Goal: Information Seeking & Learning: Learn about a topic

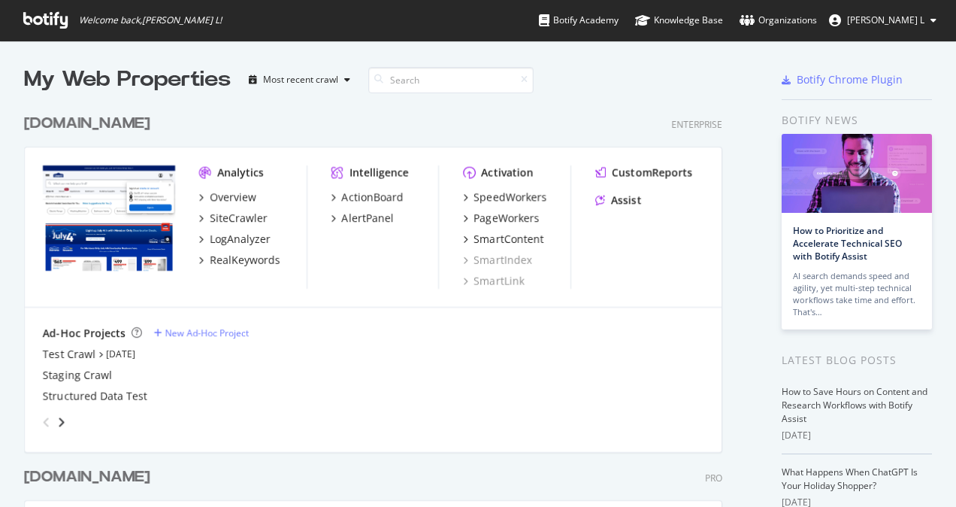
scroll to position [495, 933]
click at [245, 262] on div "RealKeywords" at bounding box center [245, 260] width 71 height 15
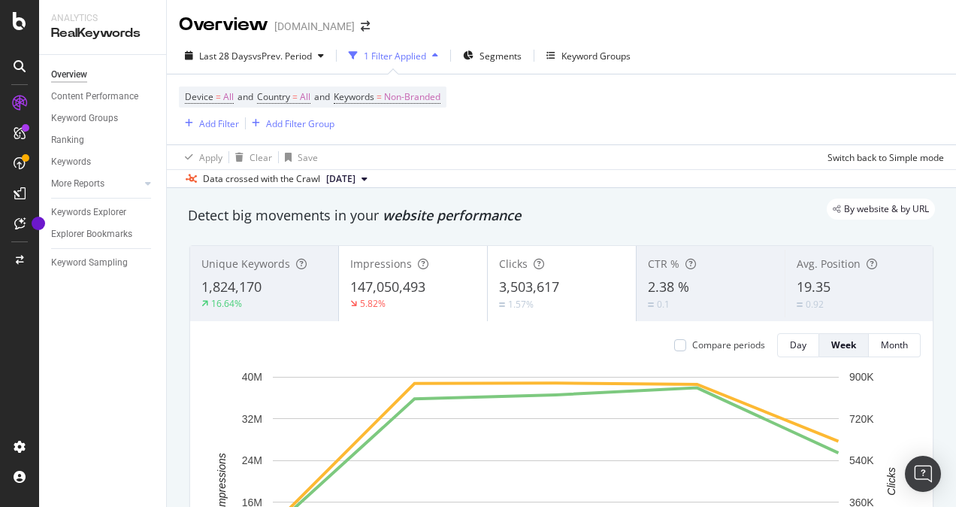
click at [374, 177] on button "[DATE]" at bounding box center [346, 179] width 53 height 18
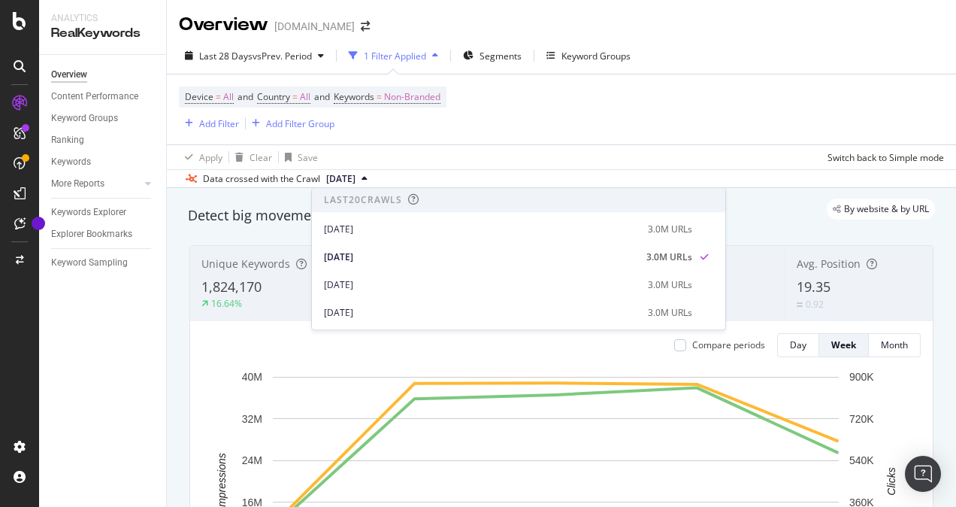
click at [552, 107] on div "Device = All and Country = All and Keywords = Non-Branded Add Filter Add Filter…" at bounding box center [561, 109] width 765 height 70
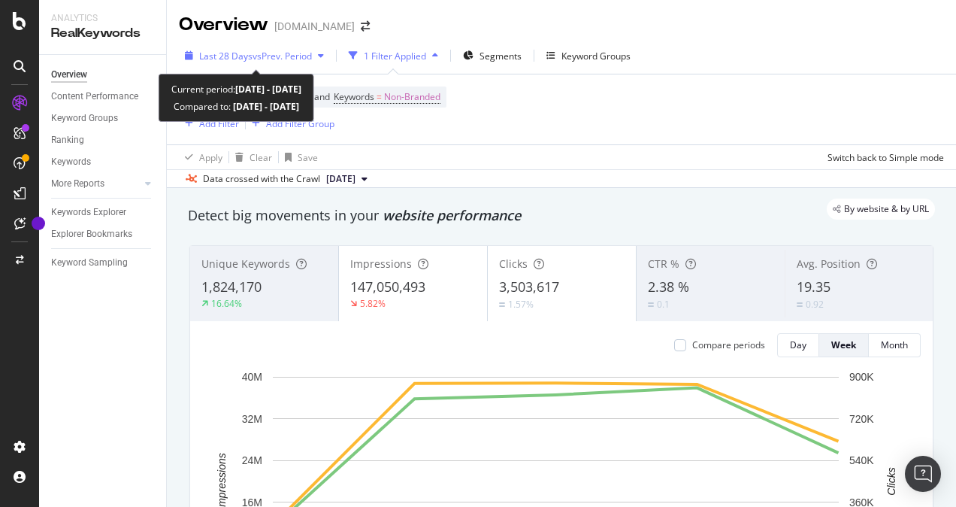
click at [309, 47] on div "Last 28 Days vs Prev. Period" at bounding box center [254, 55] width 151 height 23
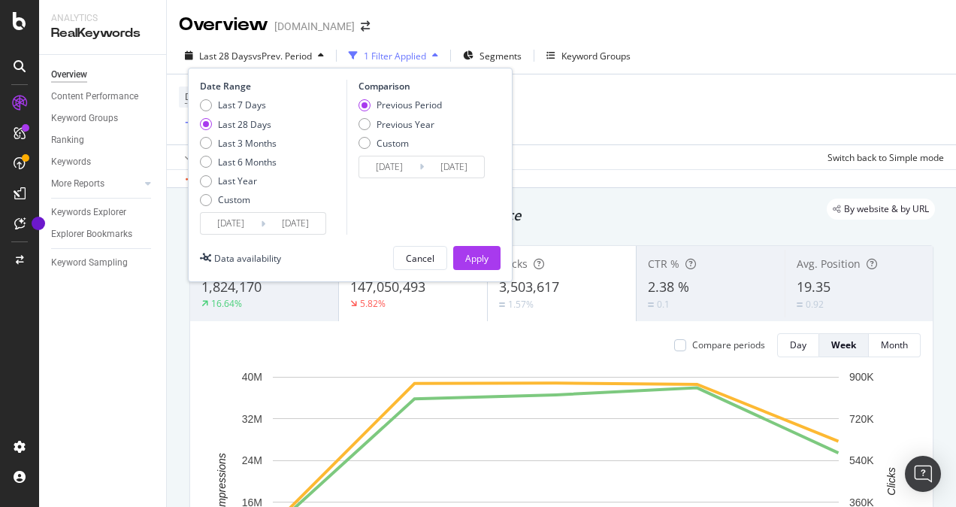
click at [231, 223] on input "[DATE]" at bounding box center [231, 223] width 60 height 21
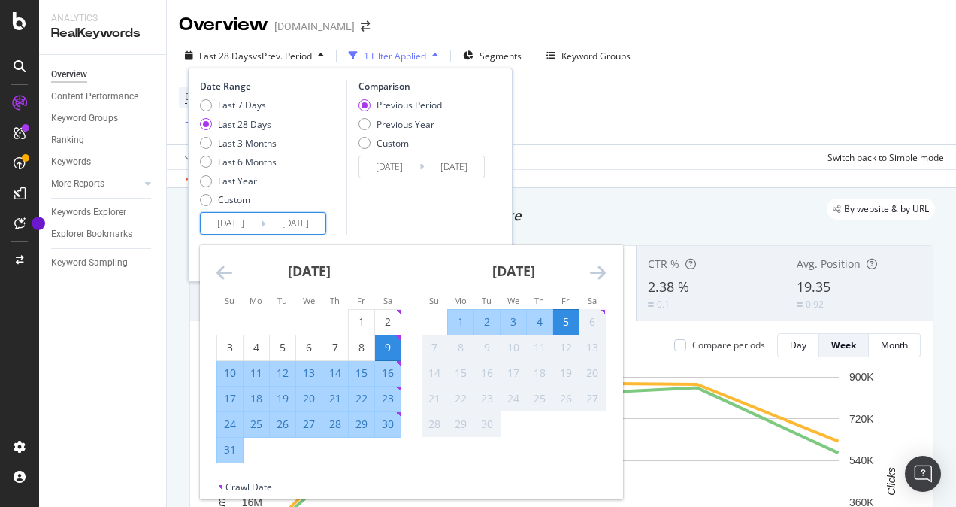
click at [386, 422] on div "30" at bounding box center [388, 423] width 26 height 15
type input "[DATE]"
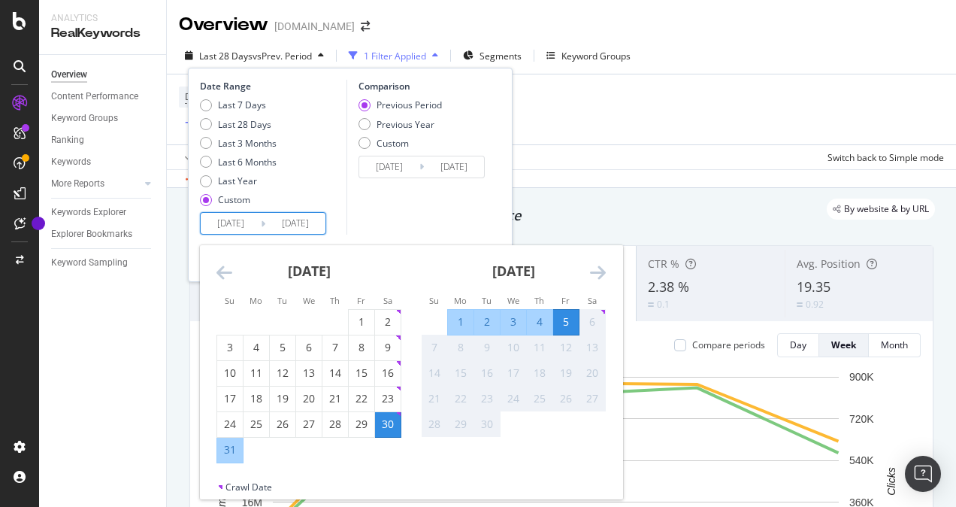
click at [566, 319] on div "5" at bounding box center [566, 321] width 26 height 15
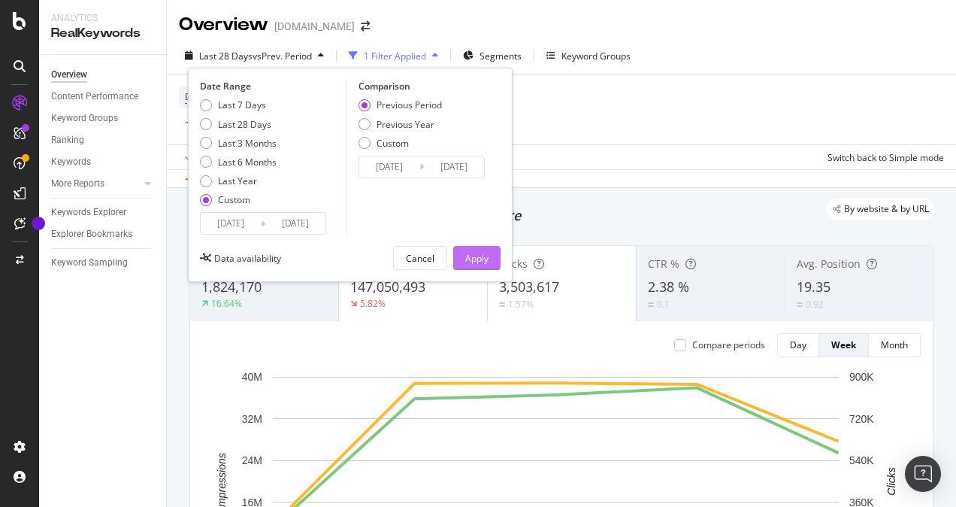
click at [485, 254] on div "Apply" at bounding box center [476, 258] width 23 height 13
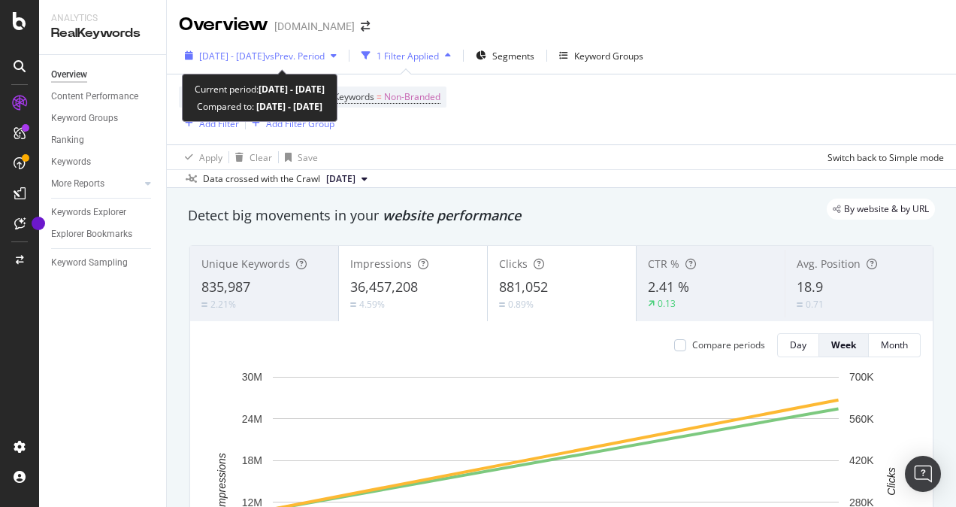
click at [325, 56] on span "vs Prev. Period" at bounding box center [294, 56] width 59 height 13
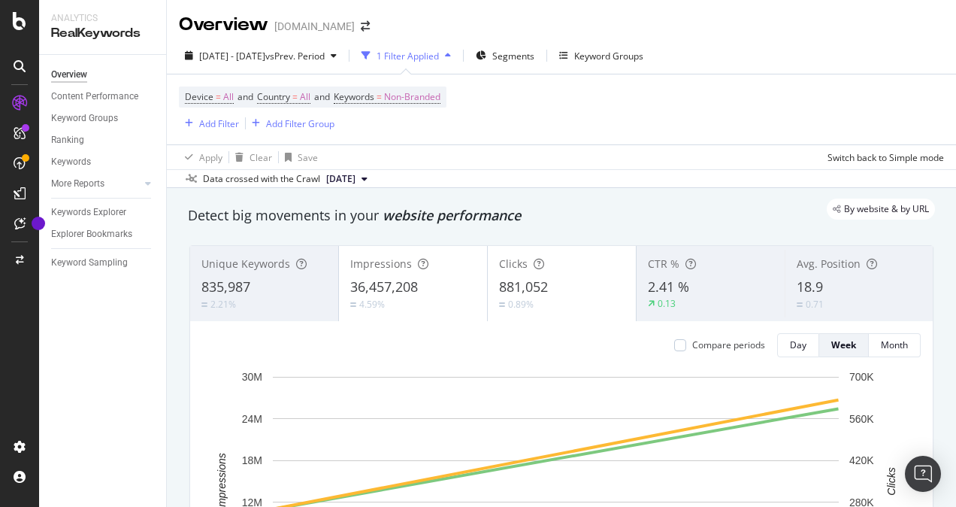
click at [680, 164] on div "Apply Clear Save Switch back to Simple mode" at bounding box center [561, 156] width 789 height 25
click at [356, 179] on span "[DATE]" at bounding box center [340, 179] width 29 height 14
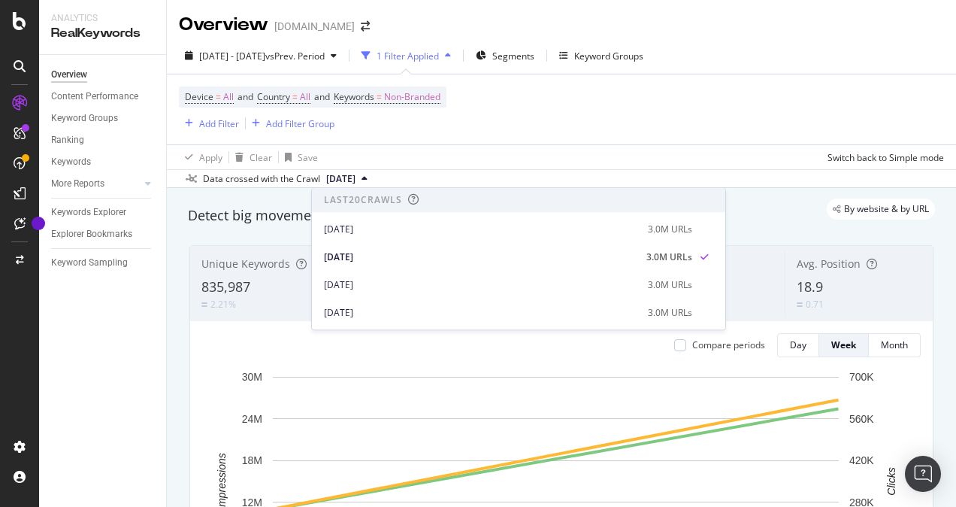
click at [507, 149] on div "Apply Clear Save Switch back to Simple mode" at bounding box center [561, 156] width 789 height 25
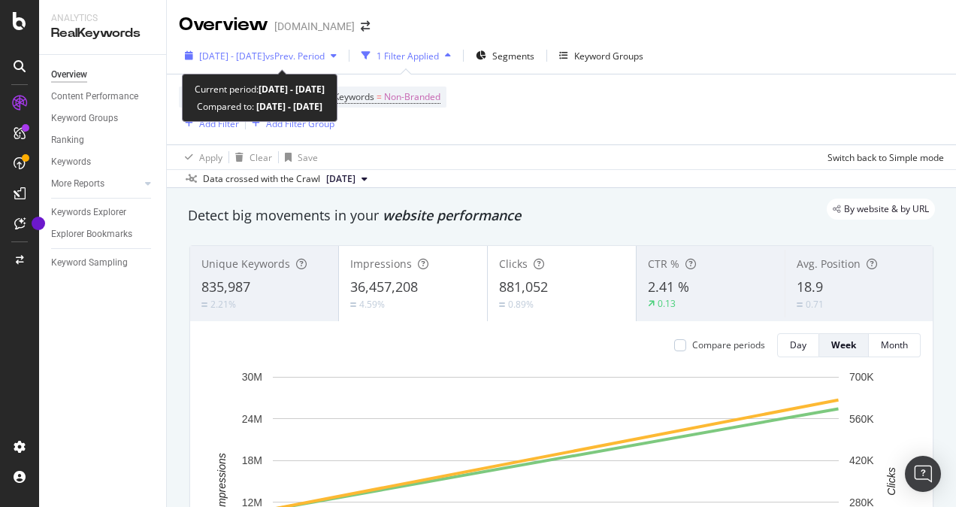
click at [325, 53] on span "vs Prev. Period" at bounding box center [294, 56] width 59 height 13
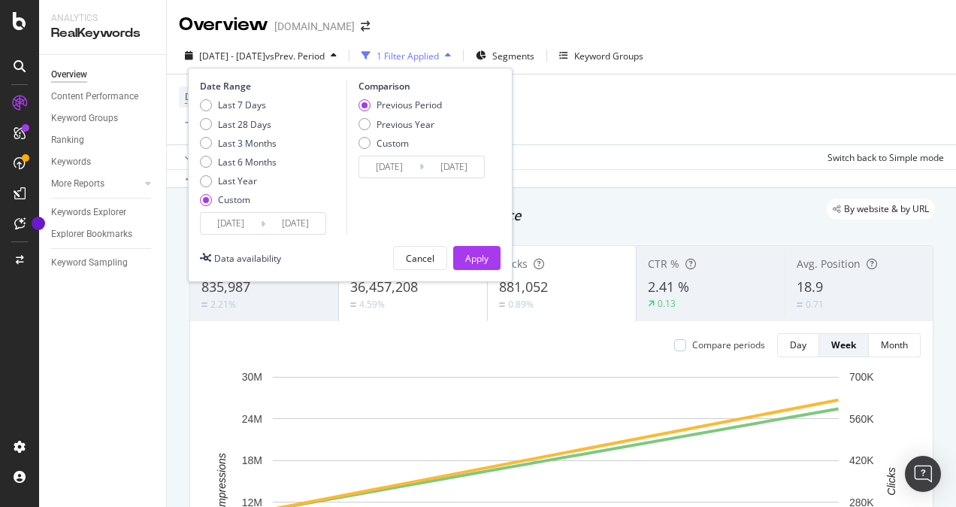
click at [406, 192] on div "Comparison Previous Period Previous Year Custom [DATE] Navigate forward to inte…" at bounding box center [418, 157] width 143 height 155
click at [416, 254] on div "Cancel" at bounding box center [420, 258] width 29 height 13
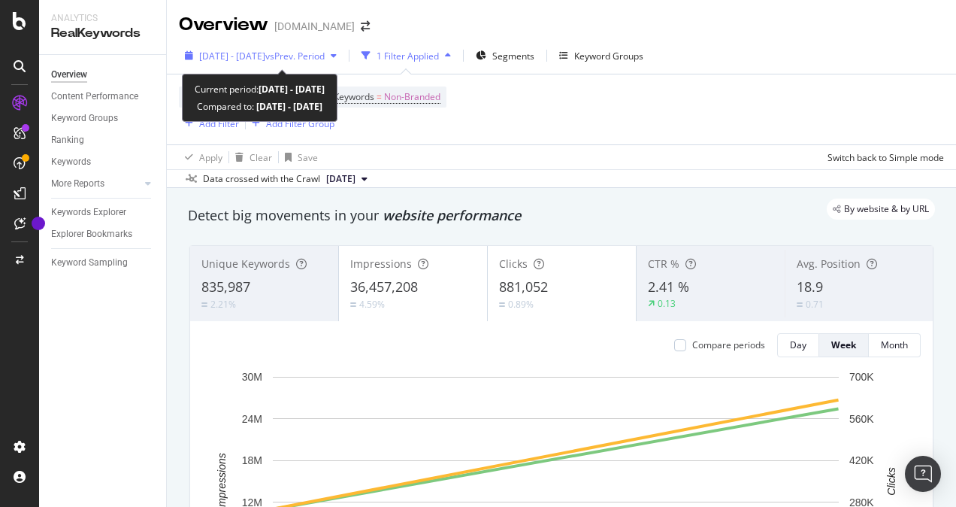
click at [329, 65] on div "[DATE] - [DATE] vs Prev. Period" at bounding box center [261, 55] width 164 height 23
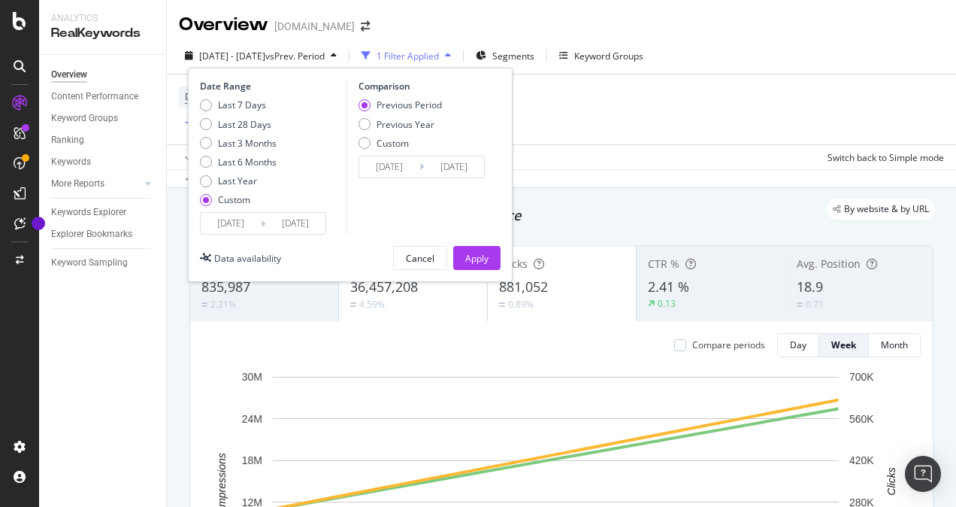
click at [229, 221] on input "[DATE]" at bounding box center [231, 223] width 60 height 21
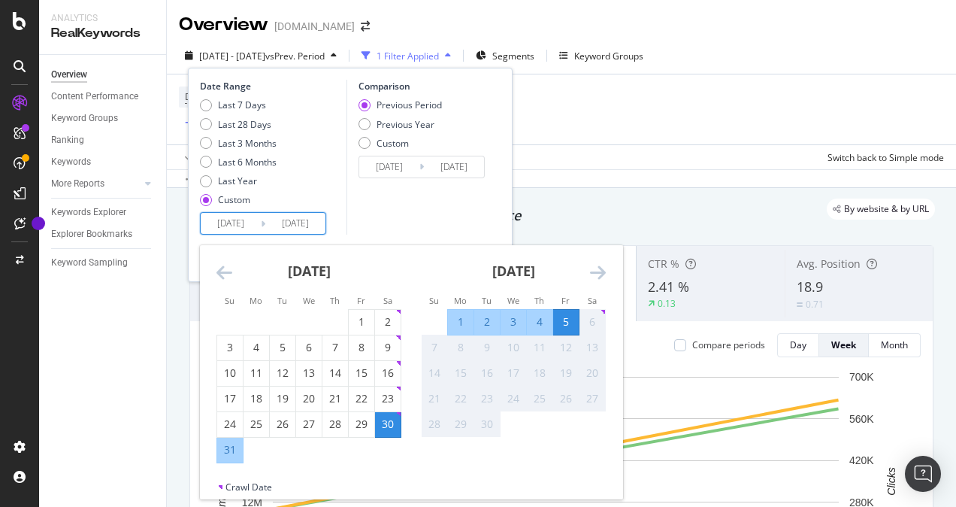
click at [566, 320] on div "5" at bounding box center [566, 321] width 26 height 15
type input "[DATE]"
click at [430, 210] on div "Comparison Previous Period Previous Year Custom [DATE] Navigate forward to inte…" at bounding box center [418, 157] width 143 height 155
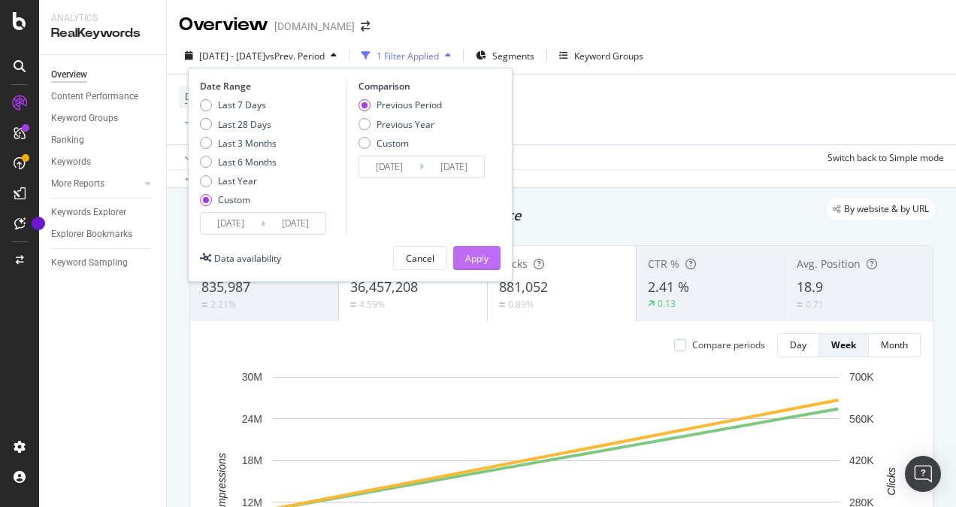
click at [489, 256] on button "Apply" at bounding box center [476, 258] width 47 height 24
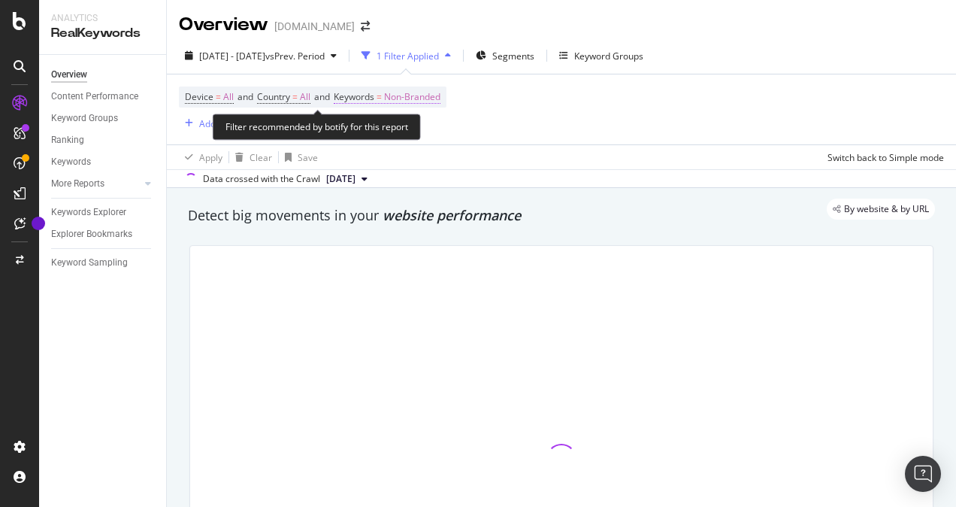
click at [422, 97] on span "Non-Branded" at bounding box center [412, 96] width 56 height 21
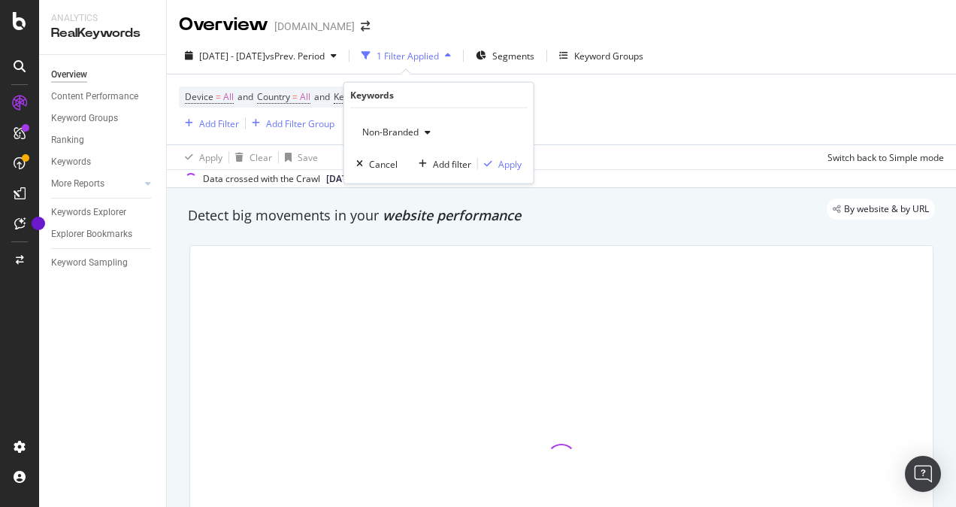
click at [424, 131] on div "button" at bounding box center [428, 132] width 18 height 9
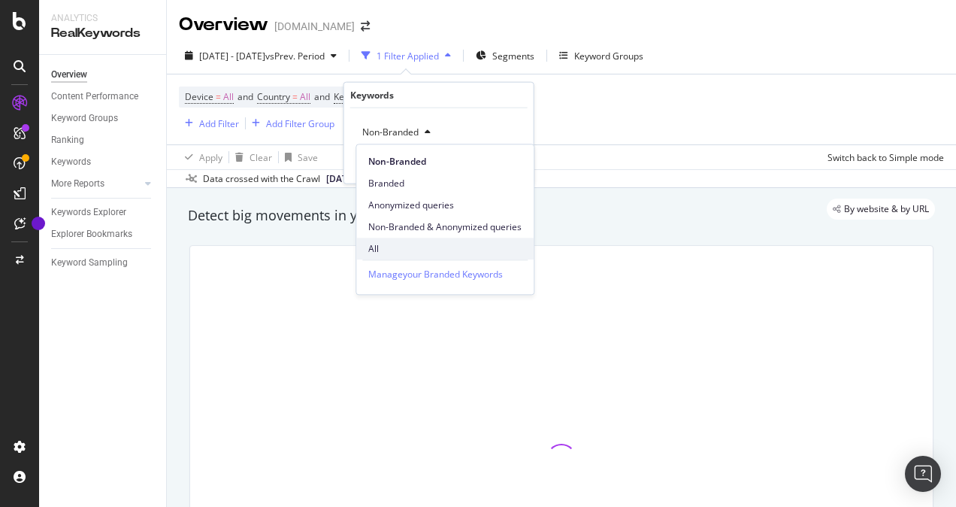
click at [380, 247] on span "All" at bounding box center [444, 249] width 153 height 14
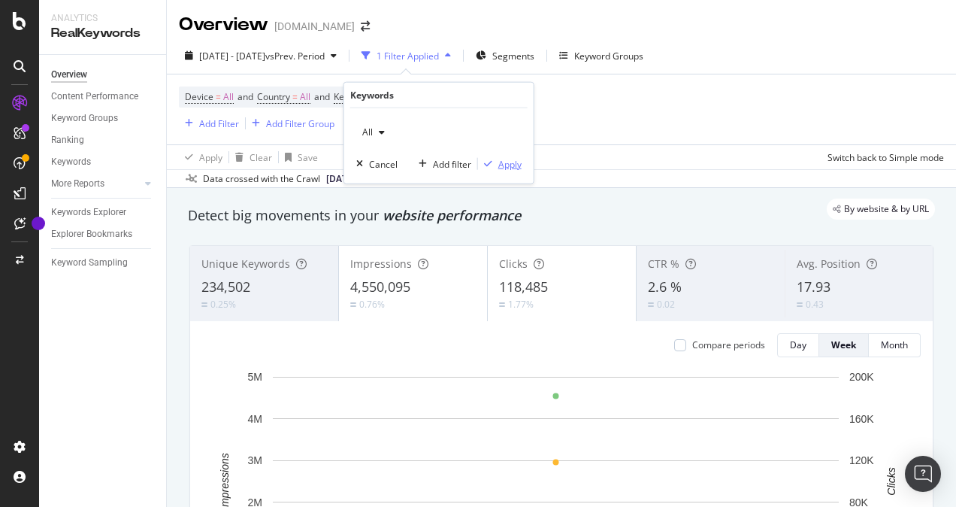
click at [508, 163] on div "Apply" at bounding box center [509, 163] width 23 height 13
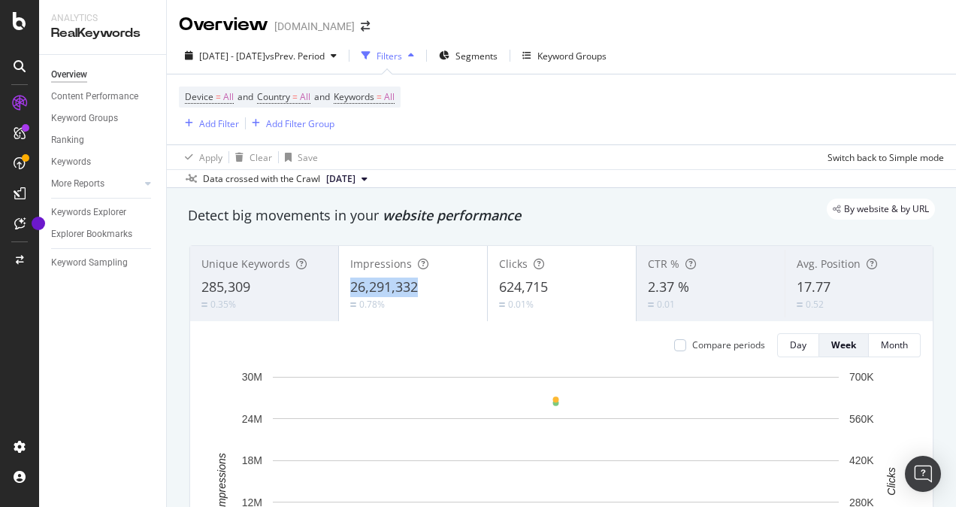
copy span "26,291,332"
drag, startPoint x: 343, startPoint y: 287, endPoint x: 414, endPoint y: 286, distance: 71.4
click at [414, 286] on div "Impressions 26,291,332 0.78%" at bounding box center [413, 284] width 148 height 68
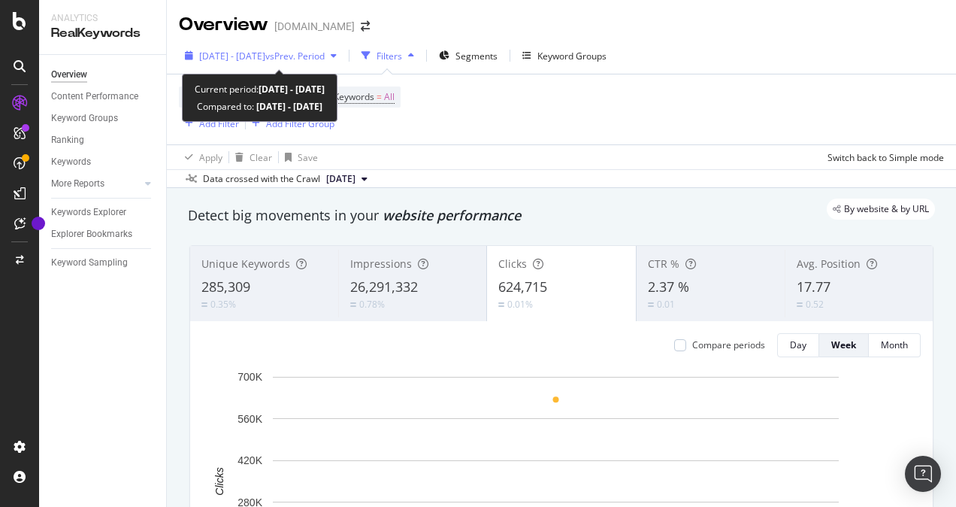
click at [235, 59] on span "[DATE] - [DATE]" at bounding box center [232, 56] width 66 height 13
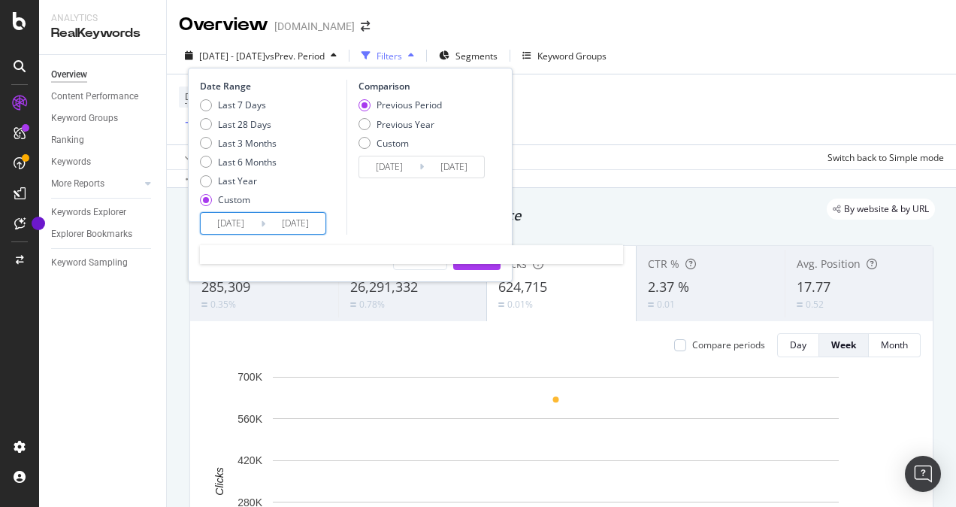
click at [232, 218] on input "[DATE]" at bounding box center [231, 223] width 60 height 21
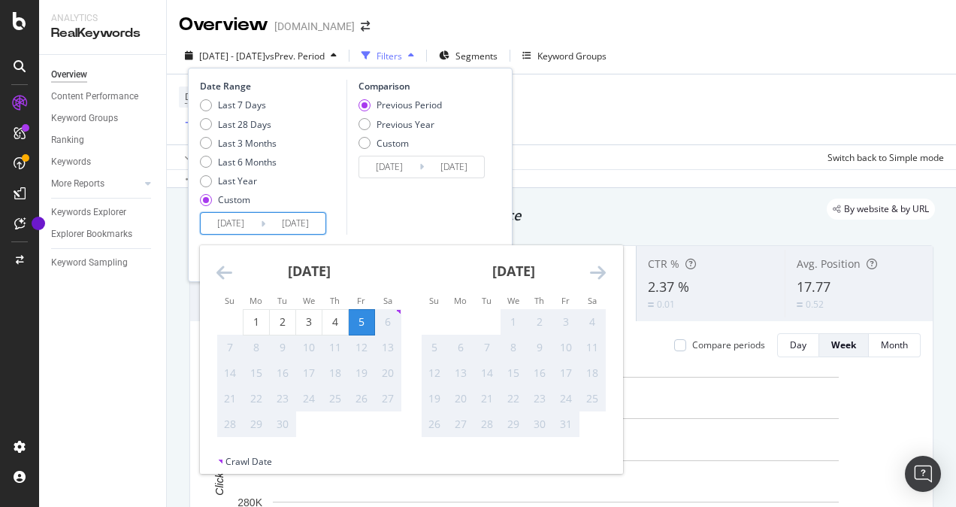
click at [221, 271] on icon "Move backward to switch to the previous month." at bounding box center [225, 272] width 16 height 18
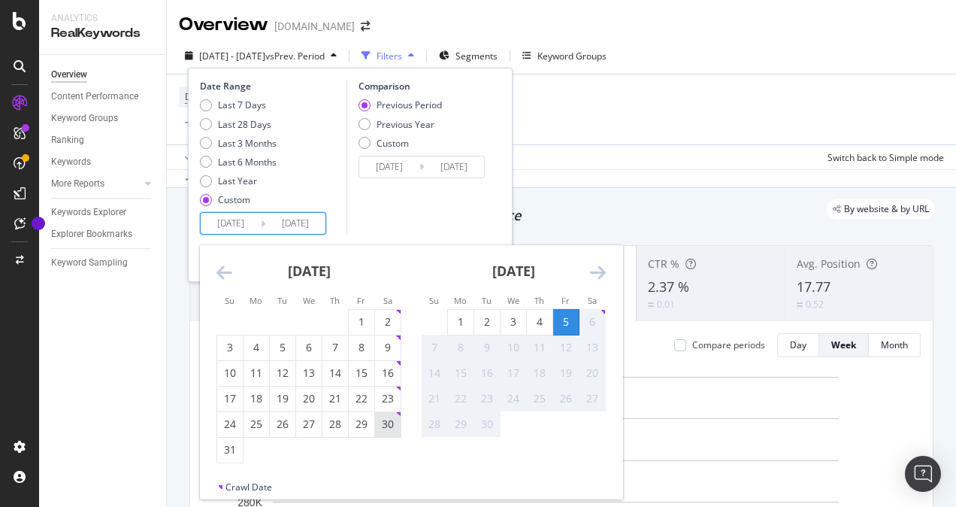
click at [385, 419] on div "30" at bounding box center [388, 423] width 26 height 15
type input "[DATE]"
click at [395, 217] on div "Comparison Previous Period Previous Year Custom [DATE] Navigate forward to inte…" at bounding box center [418, 157] width 143 height 155
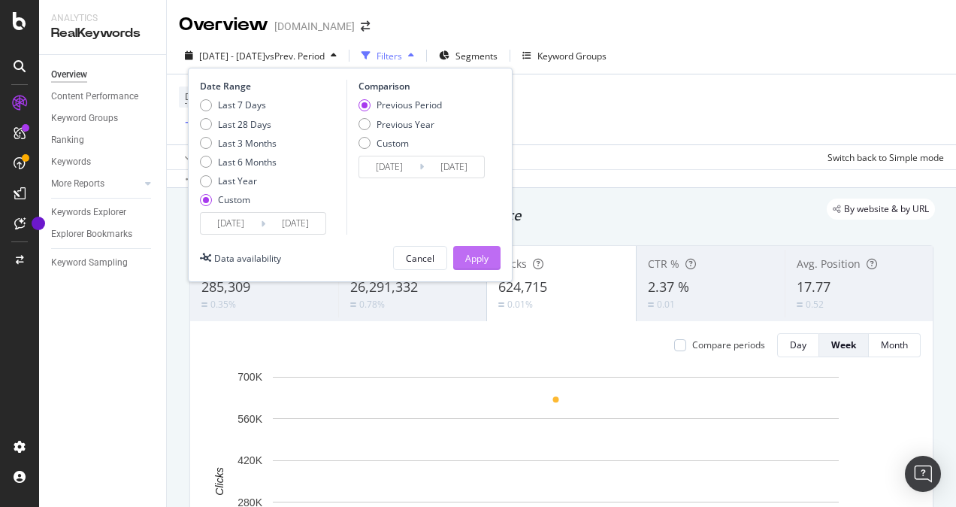
click at [474, 259] on div "Apply" at bounding box center [476, 258] width 23 height 13
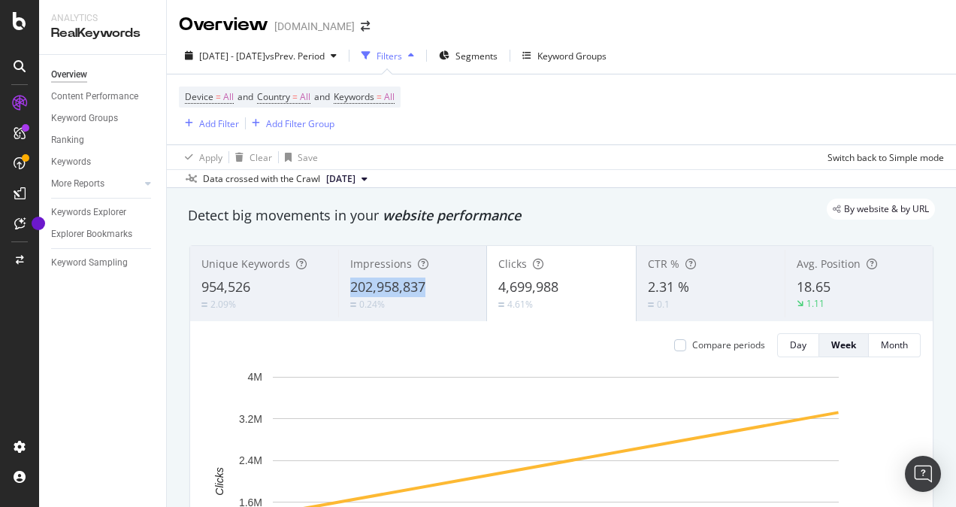
copy span "202,958,837"
drag, startPoint x: 344, startPoint y: 287, endPoint x: 430, endPoint y: 283, distance: 85.8
click at [430, 283] on div "Impressions 202,958,837 0.24%" at bounding box center [412, 284] width 148 height 68
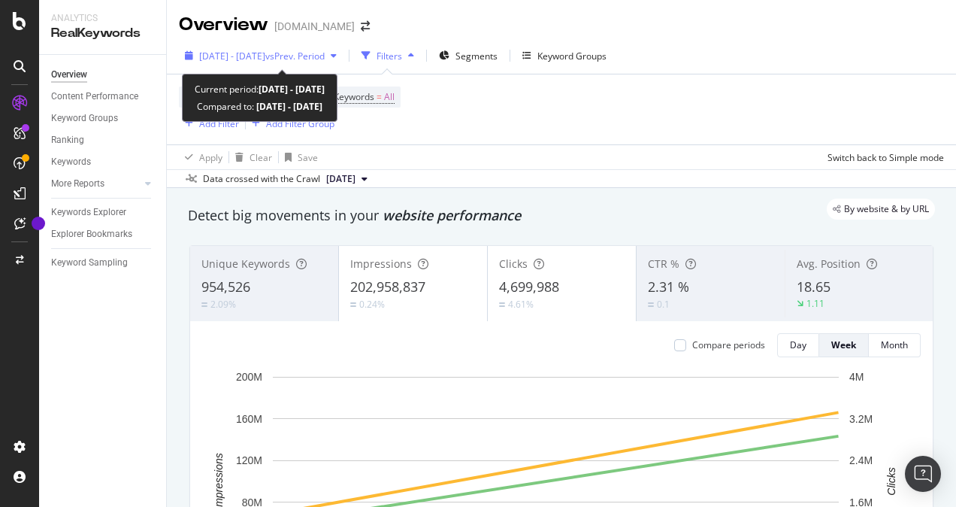
click at [323, 50] on span "vs Prev. Period" at bounding box center [294, 56] width 59 height 13
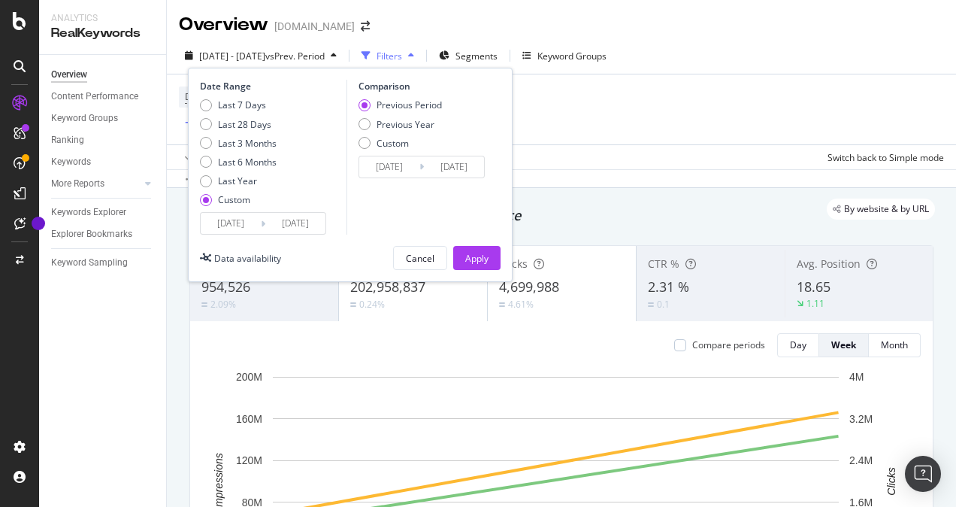
click at [607, 134] on div "Device = All and Country = All and Keywords = All Add Filter Add Filter Group" at bounding box center [561, 109] width 765 height 70
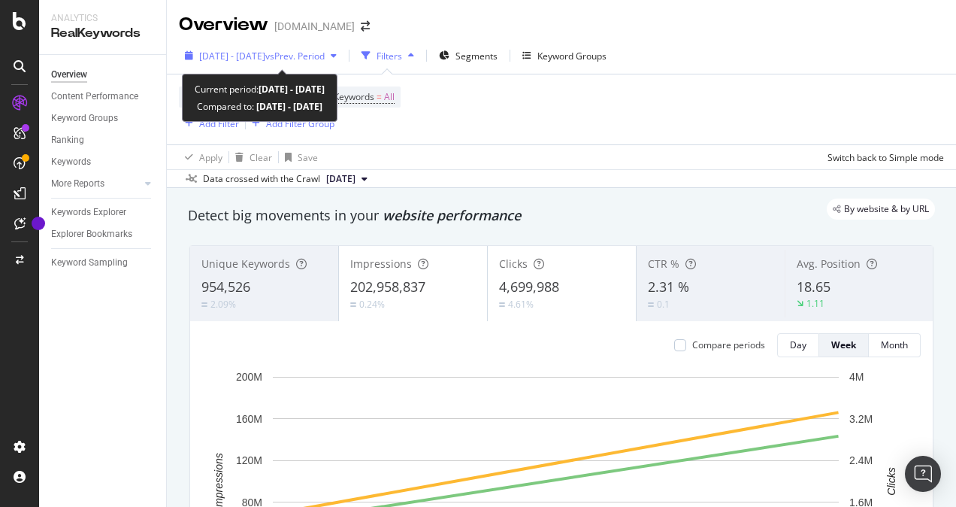
click at [296, 47] on div "[DATE] - [DATE] vs Prev. Period" at bounding box center [261, 55] width 164 height 23
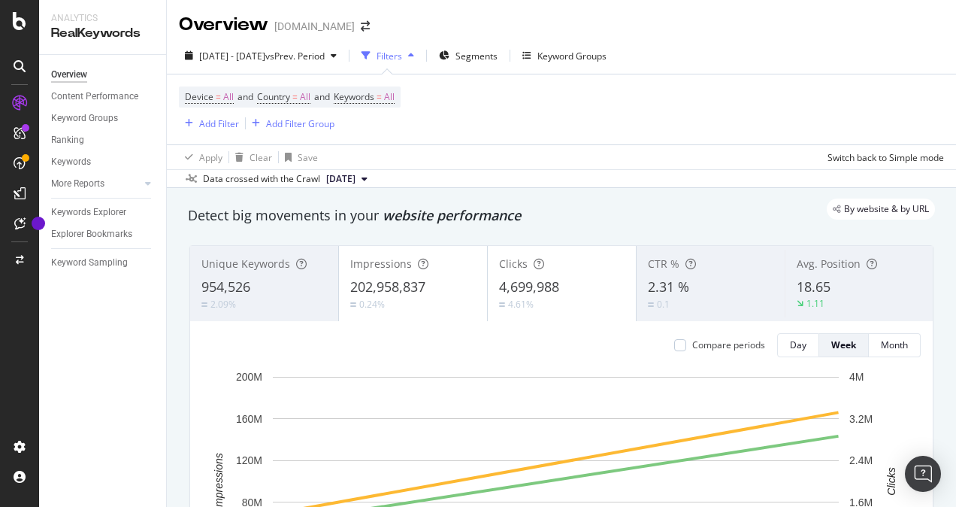
click at [616, 113] on div "Device = All and Country = All and Keywords = All Add Filter Add Filter Group" at bounding box center [561, 109] width 765 height 70
copy span "4,699,988"
drag, startPoint x: 493, startPoint y: 286, endPoint x: 571, endPoint y: 281, distance: 77.6
click at [571, 281] on div "Clicks 4,699,988 4.61%" at bounding box center [562, 284] width 148 height 68
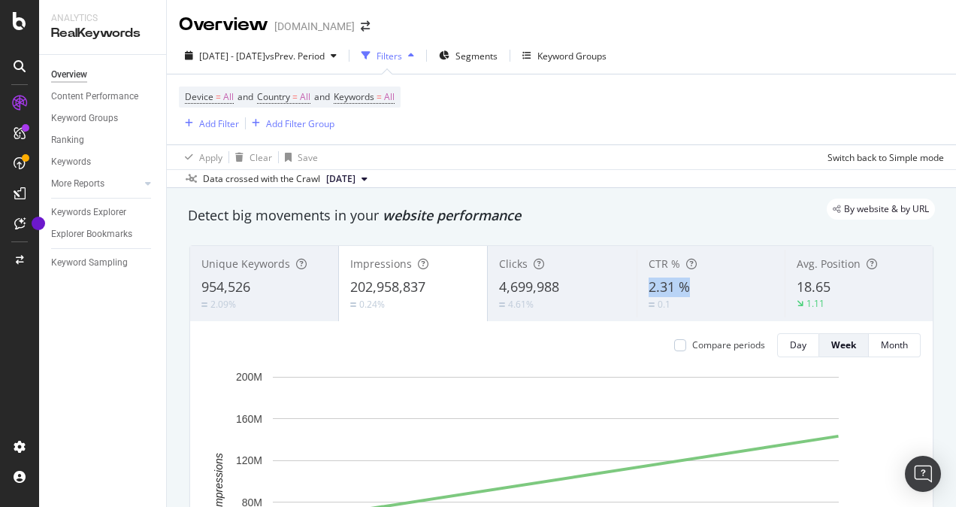
copy span "2.31 %"
drag, startPoint x: 634, startPoint y: 285, endPoint x: 684, endPoint y: 287, distance: 49.7
click at [684, 287] on div "CTR % 2.31 % 0.1" at bounding box center [711, 284] width 148 height 68
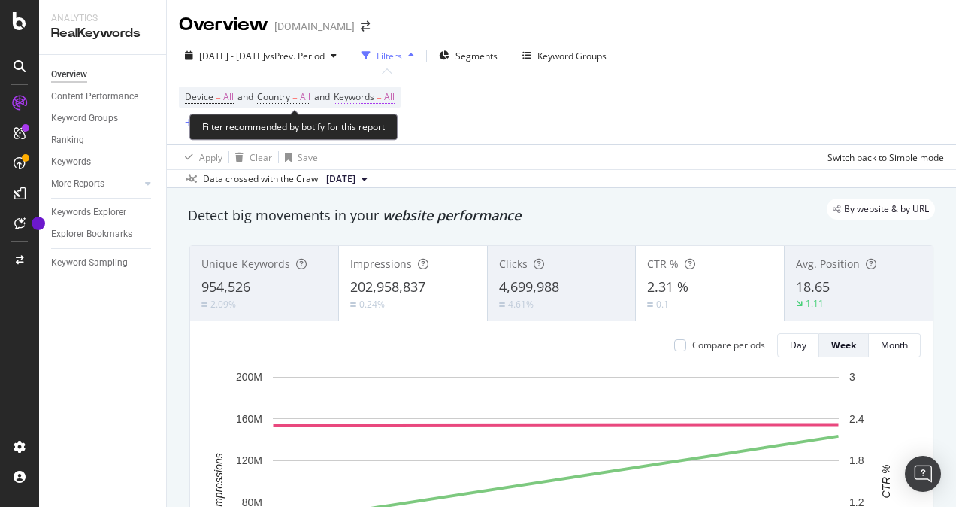
click at [382, 95] on span "=" at bounding box center [379, 96] width 5 height 13
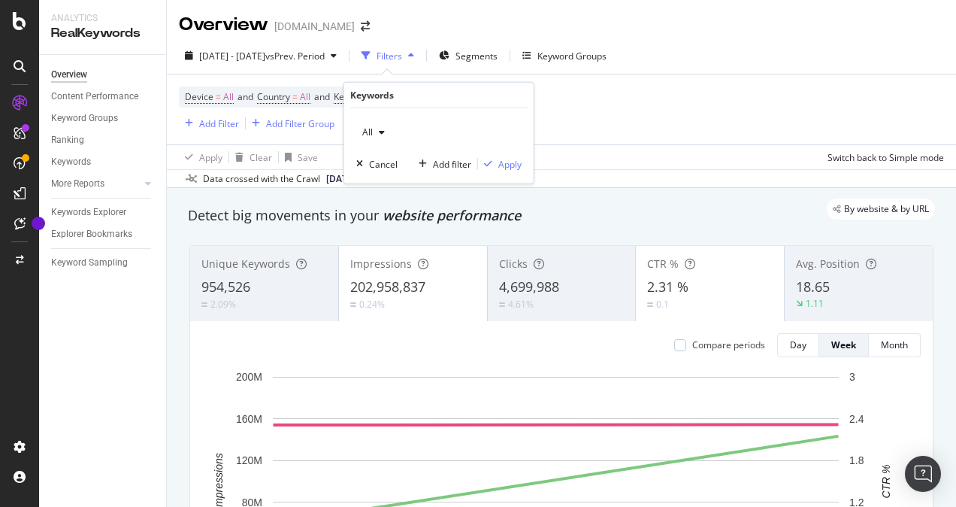
click at [385, 128] on div "button" at bounding box center [382, 132] width 18 height 9
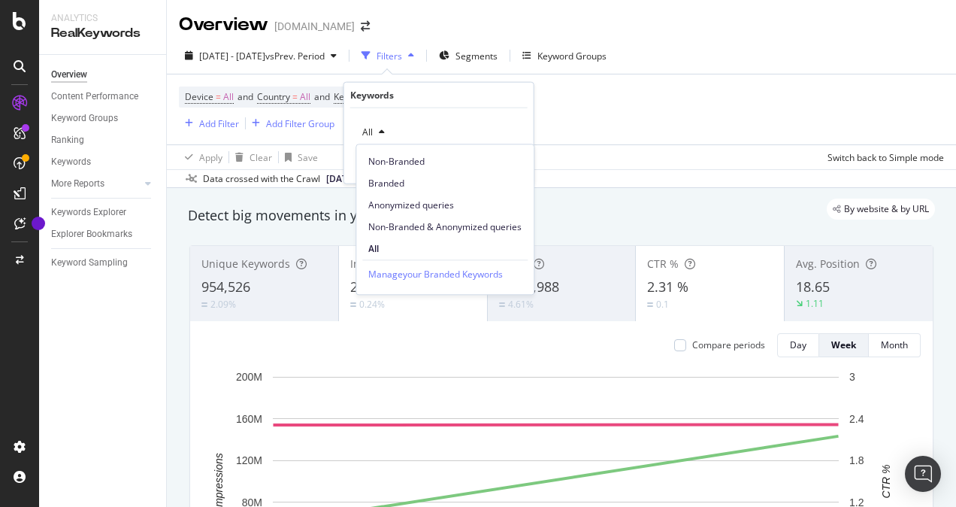
click at [401, 181] on span "Branded" at bounding box center [444, 184] width 153 height 14
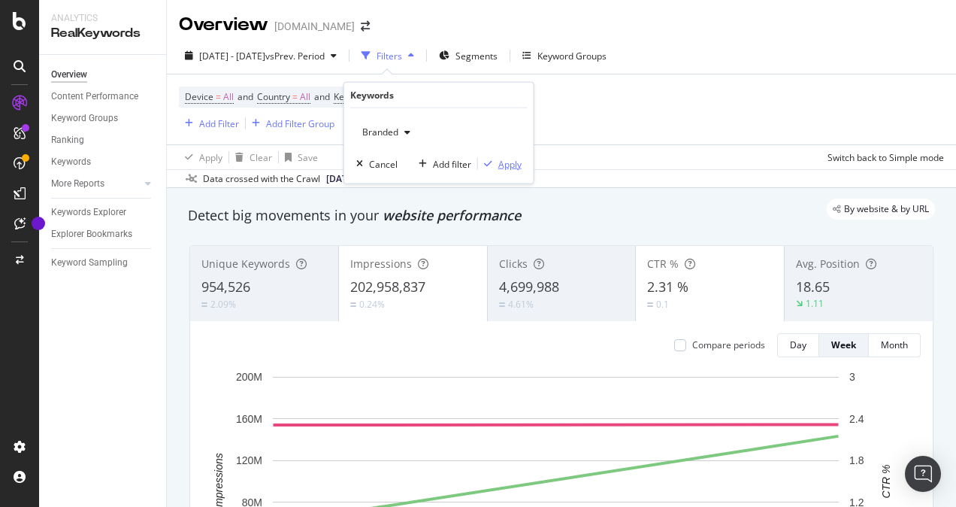
click at [516, 164] on div "Apply" at bounding box center [509, 163] width 23 height 13
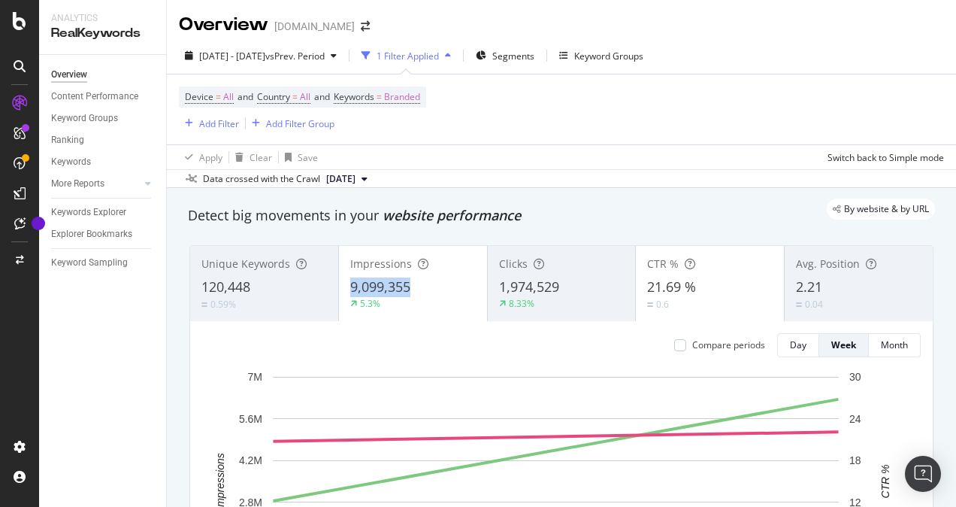
copy span "9,099,355"
drag, startPoint x: 344, startPoint y: 283, endPoint x: 414, endPoint y: 288, distance: 70.1
click at [414, 288] on div "Impressions 9,099,355 5.3%" at bounding box center [413, 284] width 148 height 68
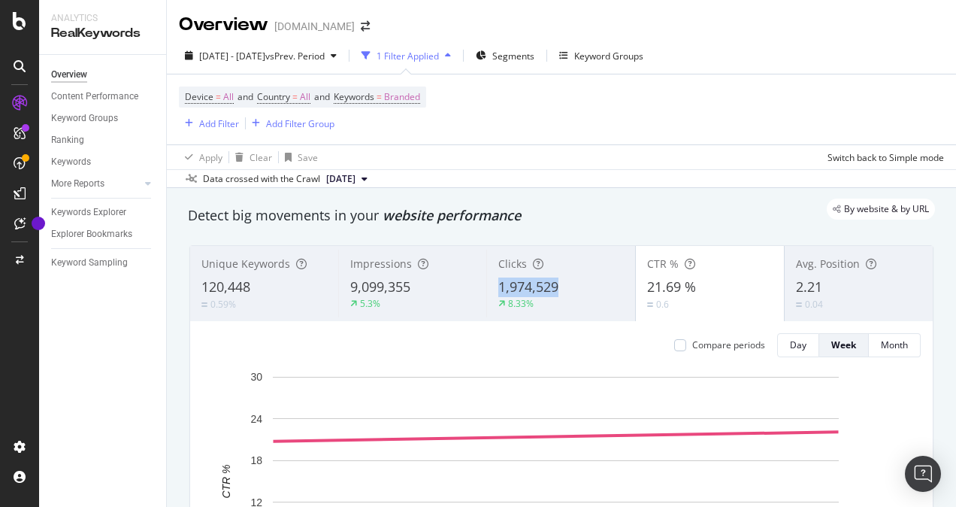
copy span "1,974,529"
drag, startPoint x: 484, startPoint y: 286, endPoint x: 561, endPoint y: 282, distance: 76.8
click at [561, 282] on div "Clicks 1,974,529 8.33%" at bounding box center [560, 284] width 148 height 68
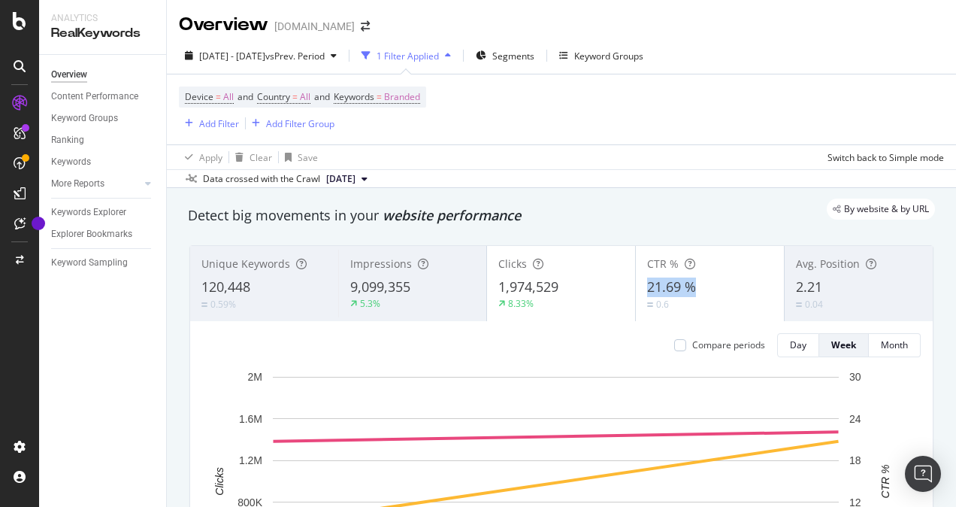
copy span "21.69 %"
drag, startPoint x: 640, startPoint y: 282, endPoint x: 704, endPoint y: 283, distance: 64.7
click at [704, 283] on div "21.69 %" at bounding box center [710, 287] width 126 height 20
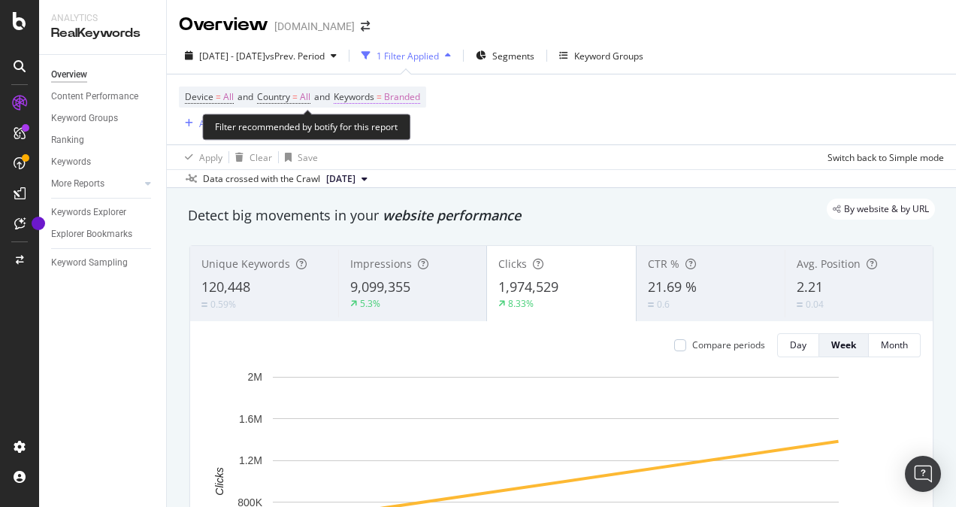
click at [406, 96] on span "Branded" at bounding box center [402, 96] width 36 height 21
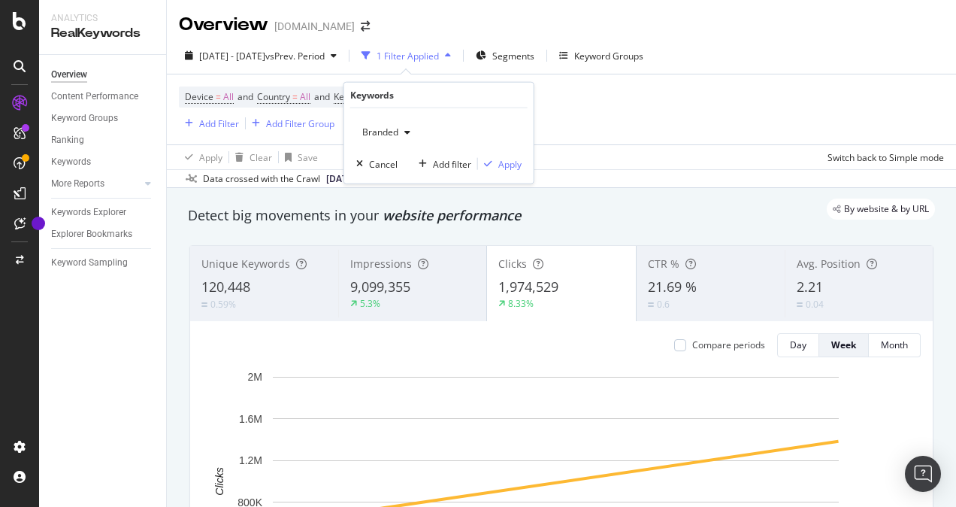
click at [404, 130] on icon "button" at bounding box center [407, 132] width 6 height 9
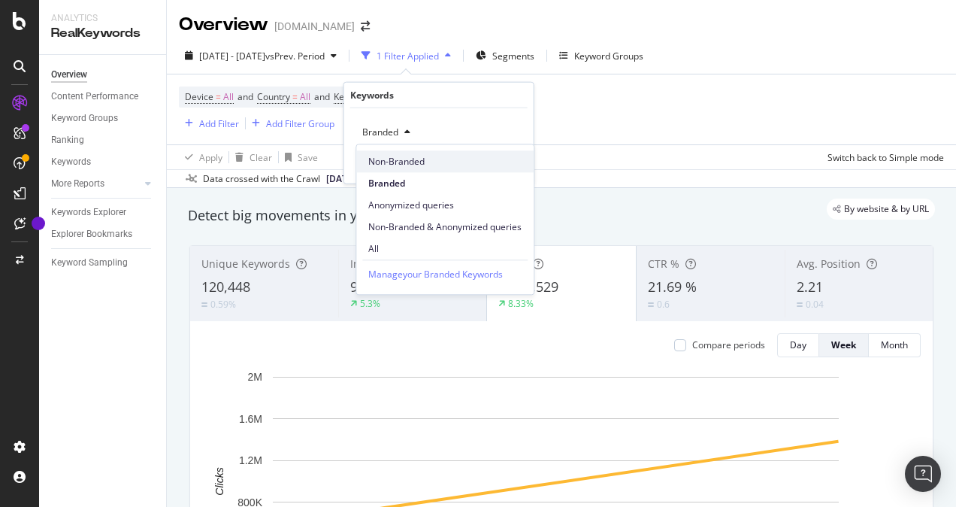
click at [391, 156] on span "Non-Branded" at bounding box center [444, 162] width 153 height 14
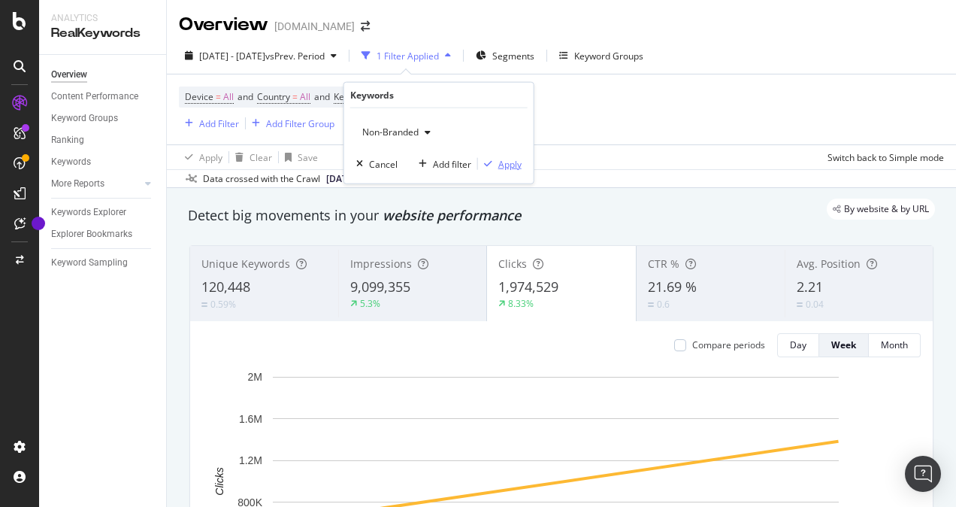
click at [508, 161] on div "Apply" at bounding box center [509, 163] width 23 height 13
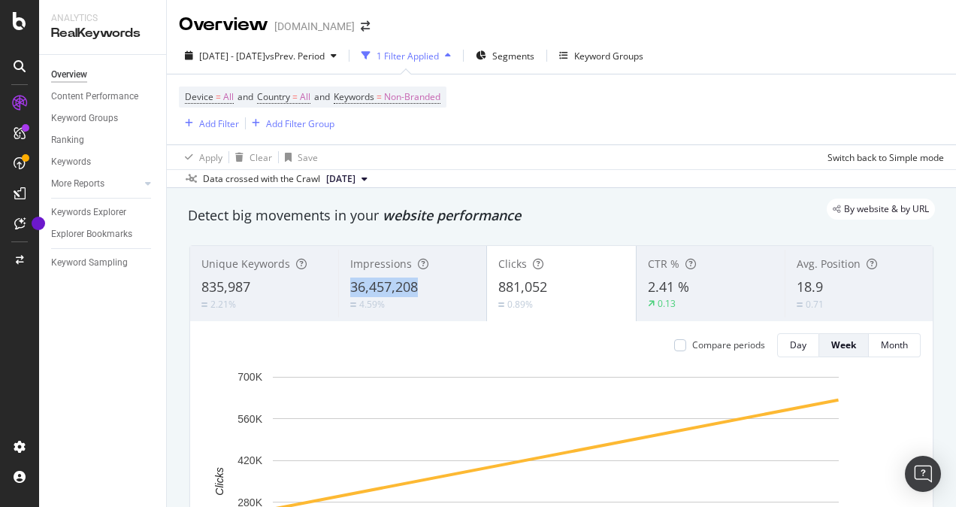
copy span "36,457,208"
drag, startPoint x: 336, startPoint y: 289, endPoint x: 425, endPoint y: 289, distance: 88.7
click at [425, 289] on div "Impressions 36,457,208 4.59%" at bounding box center [412, 284] width 148 height 68
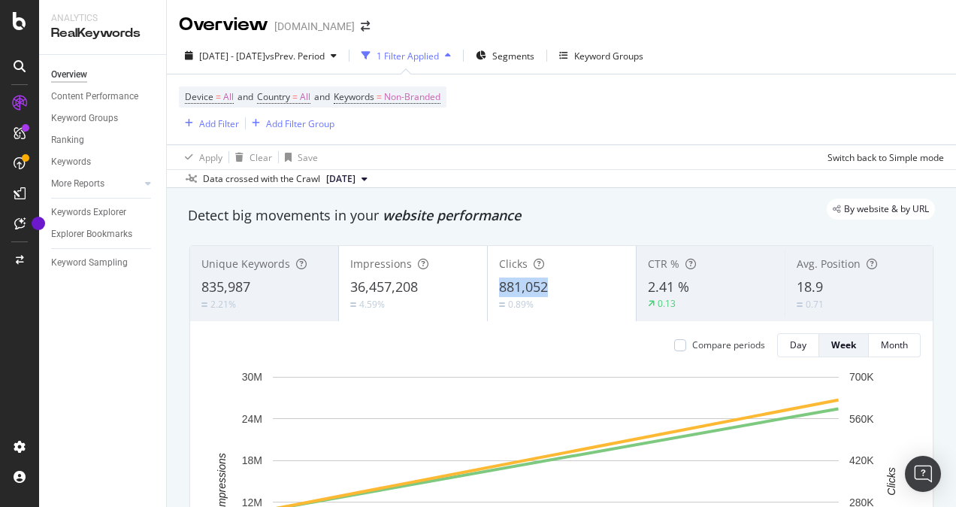
copy span "881,052"
drag, startPoint x: 486, startPoint y: 286, endPoint x: 467, endPoint y: 83, distance: 203.8
click at [542, 285] on div "Clicks 881,052 0.89%" at bounding box center [562, 284] width 148 height 68
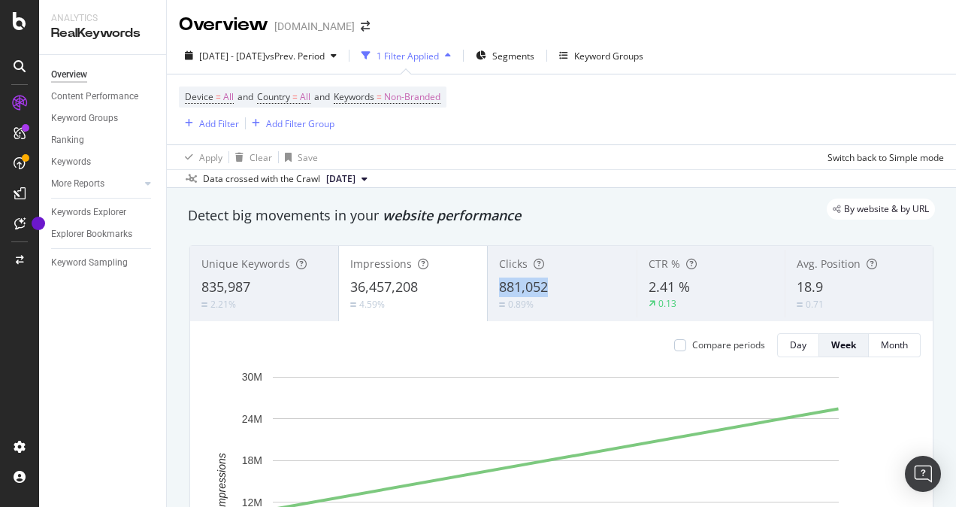
copy span "881,052"
drag, startPoint x: 487, startPoint y: 286, endPoint x: 549, endPoint y: 287, distance: 61.7
click at [549, 287] on div "Clicks 881,052 0.89%" at bounding box center [562, 284] width 148 height 68
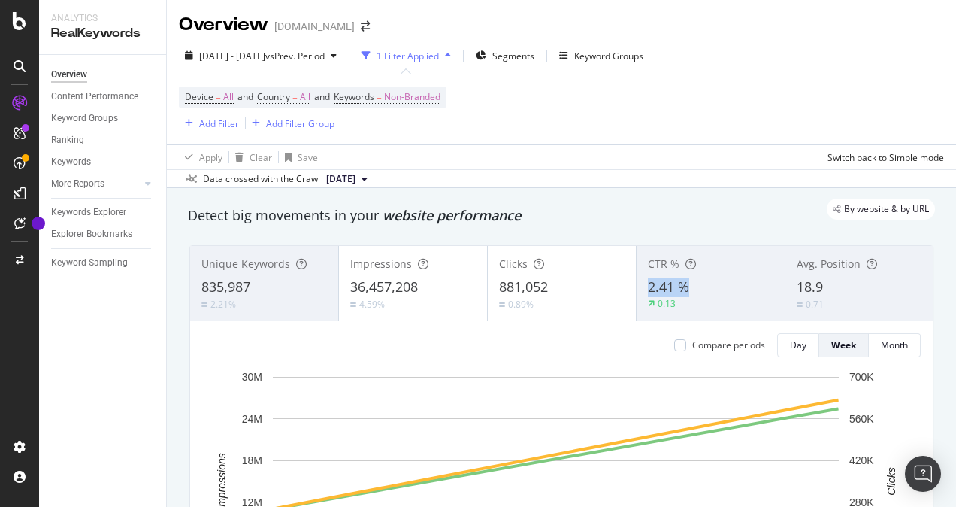
drag, startPoint x: 702, startPoint y: 286, endPoint x: 640, endPoint y: 290, distance: 61.8
click at [648, 290] on div "2.41 %" at bounding box center [711, 287] width 126 height 20
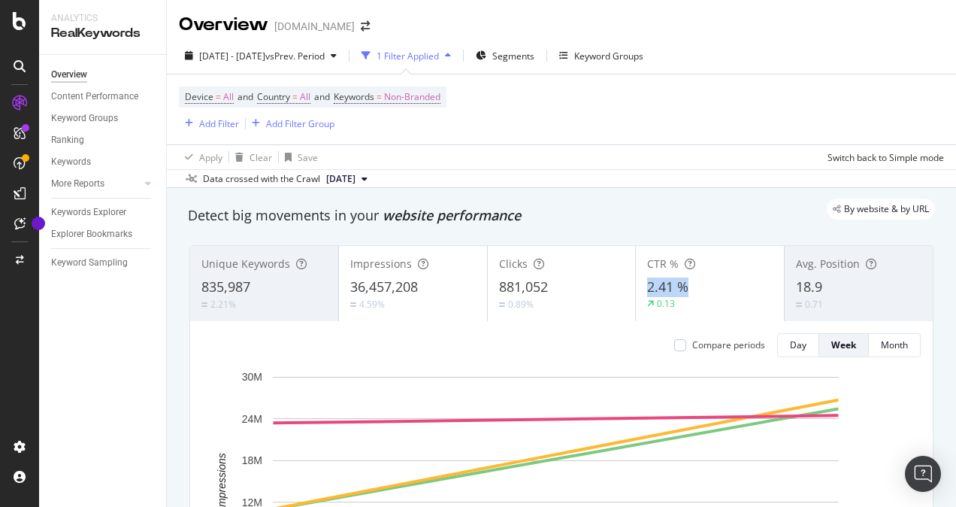
drag, startPoint x: 669, startPoint y: 284, endPoint x: 631, endPoint y: 285, distance: 37.6
click at [636, 285] on div "CTR % 2.41 % 0.13" at bounding box center [710, 284] width 148 height 68
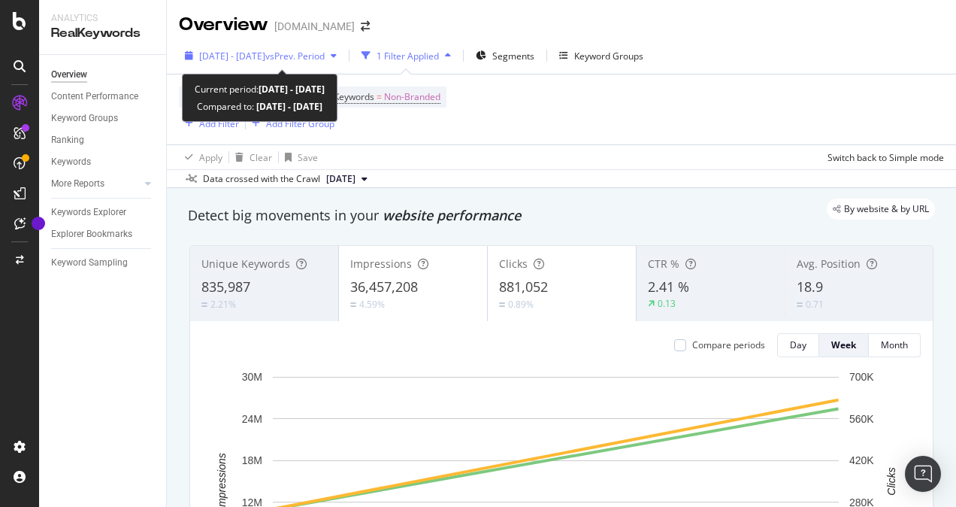
click at [306, 54] on span "vs Prev. Period" at bounding box center [294, 56] width 59 height 13
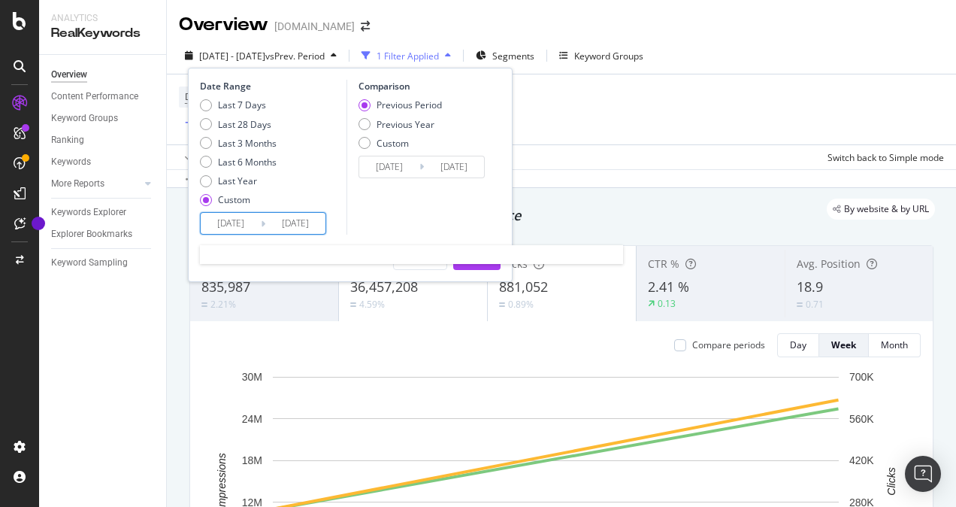
click at [223, 223] on input "[DATE]" at bounding box center [231, 223] width 60 height 21
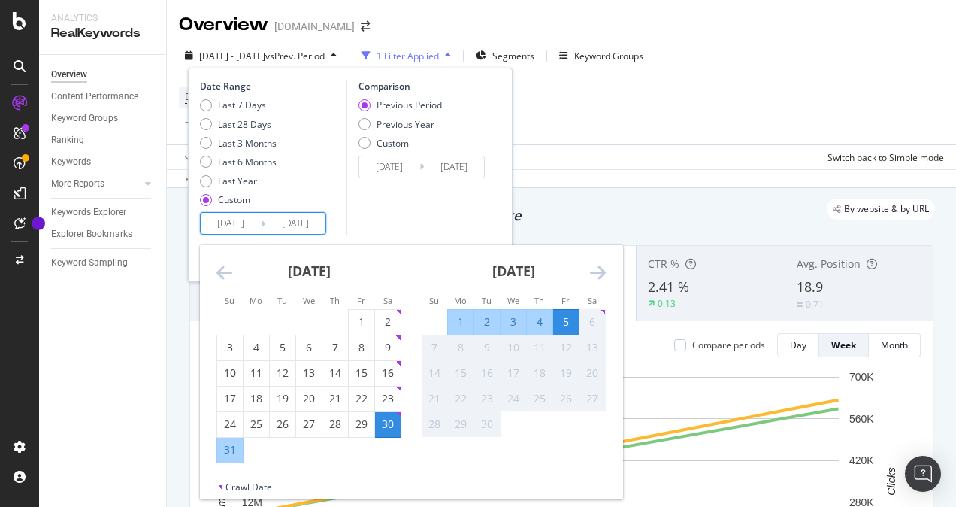
click at [217, 272] on icon "Move backward to switch to the previous month." at bounding box center [225, 272] width 16 height 18
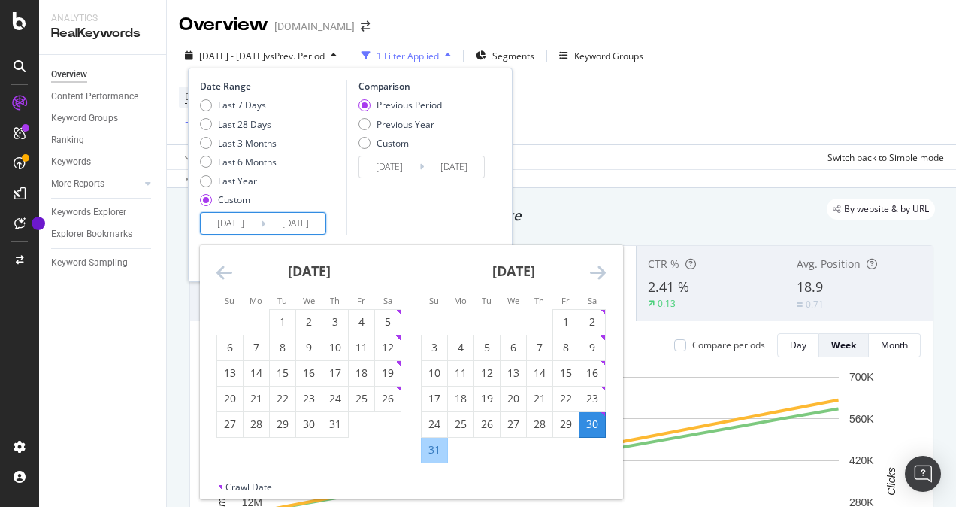
click at [217, 272] on icon "Move backward to switch to the previous month." at bounding box center [225, 272] width 16 height 18
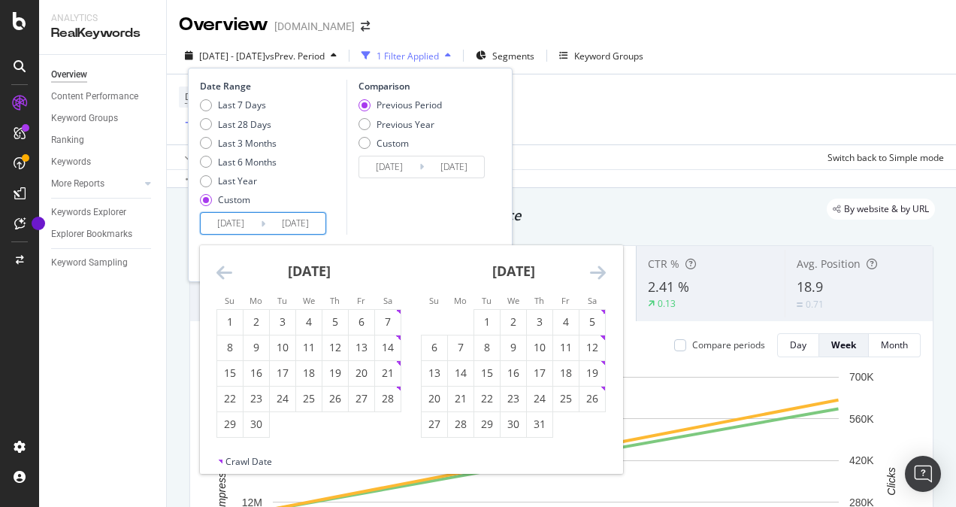
click at [217, 272] on icon "Move backward to switch to the previous month." at bounding box center [225, 272] width 16 height 18
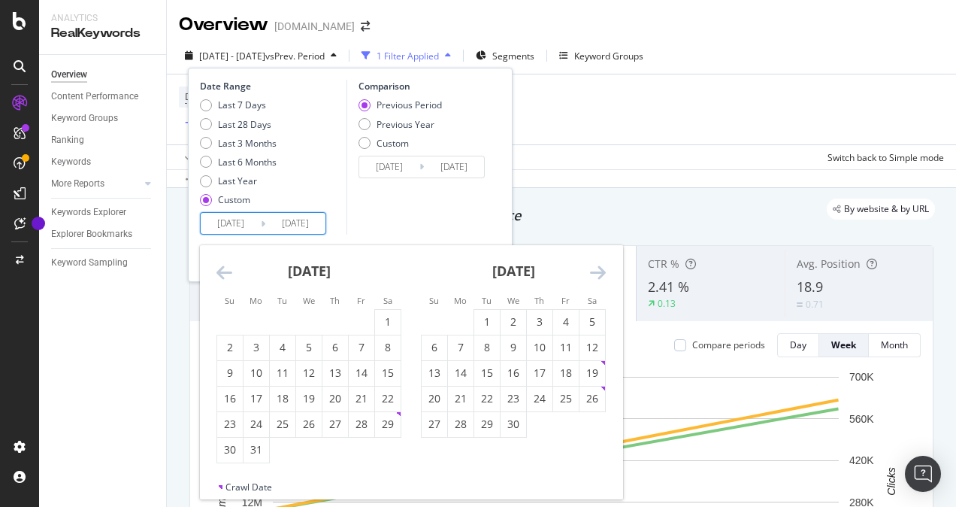
click at [217, 272] on icon "Move backward to switch to the previous month." at bounding box center [225, 272] width 16 height 18
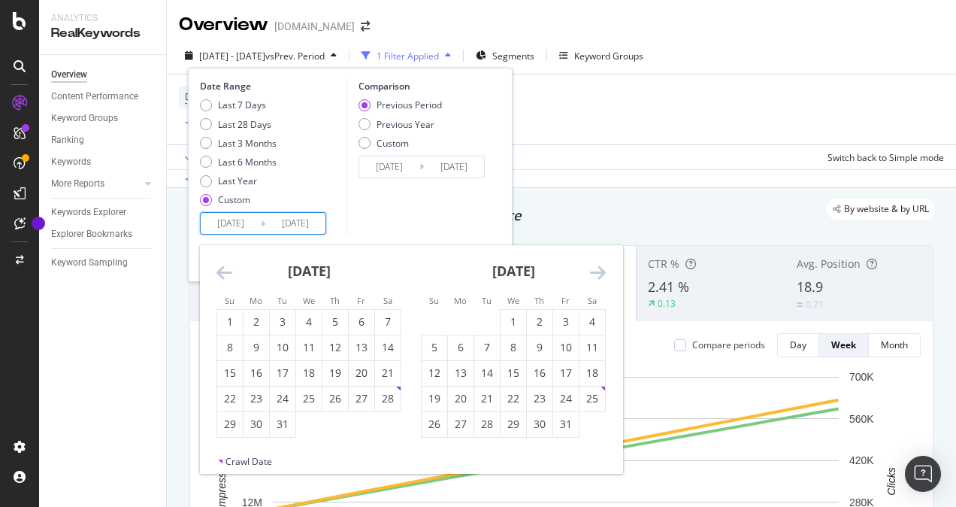
click at [217, 272] on icon "Move backward to switch to the previous month." at bounding box center [225, 272] width 16 height 18
click at [391, 425] on div "31" at bounding box center [388, 423] width 26 height 15
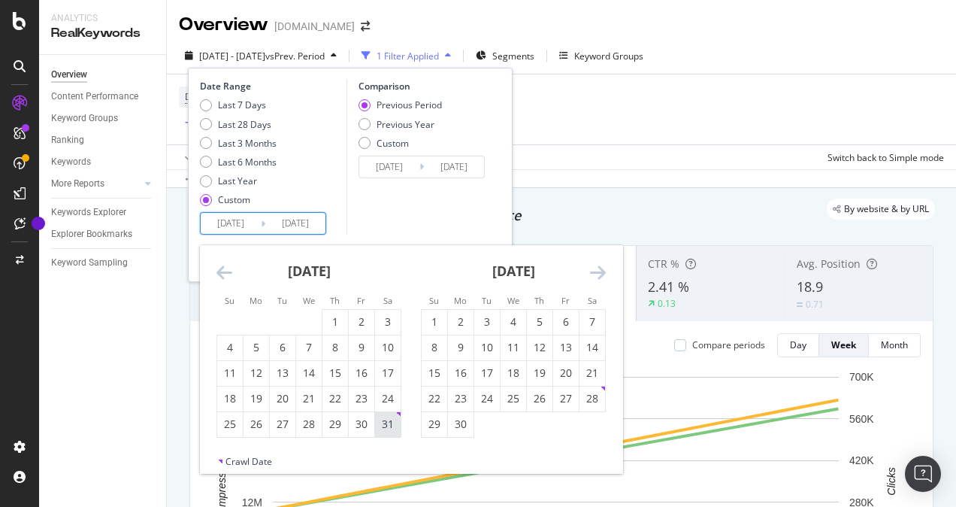
type input "[DATE]"
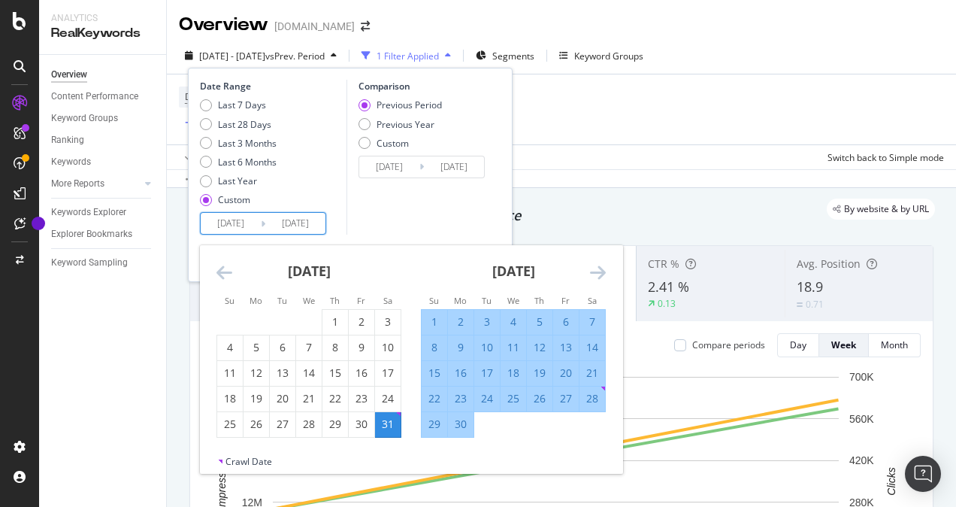
click at [565, 321] on div "6" at bounding box center [566, 321] width 26 height 15
type input "[DATE]"
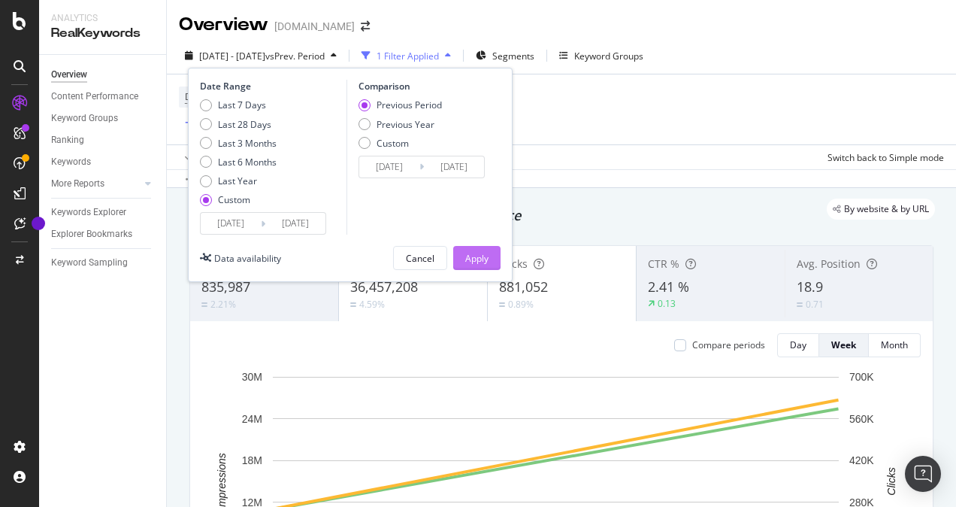
click at [475, 253] on div "Apply" at bounding box center [476, 258] width 23 height 13
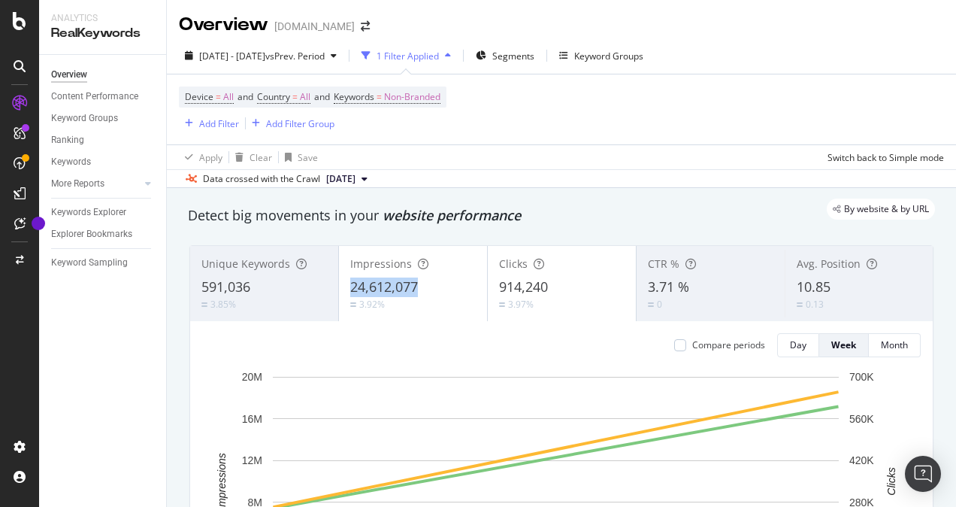
drag, startPoint x: 431, startPoint y: 285, endPoint x: 345, endPoint y: 287, distance: 85.7
click at [345, 287] on div "Impressions 24,612,077 3.92%" at bounding box center [413, 284] width 148 height 68
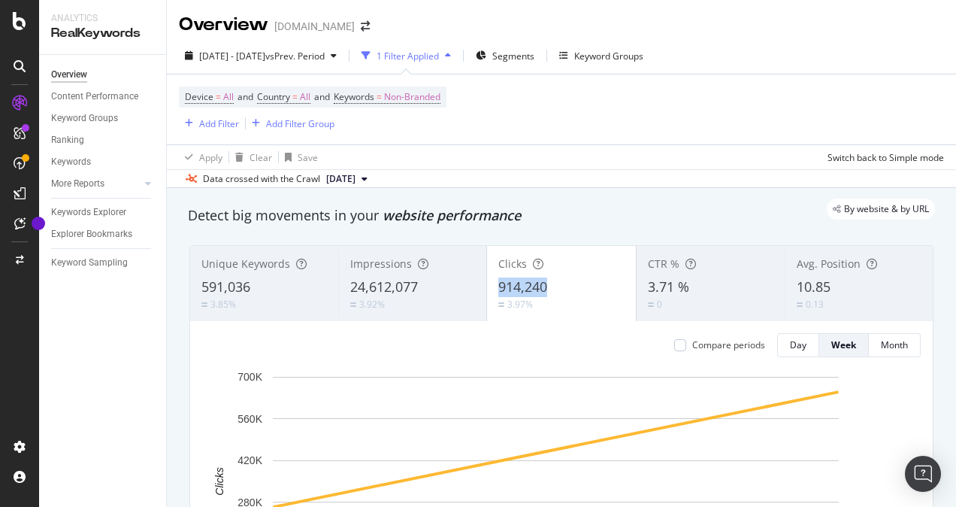
drag, startPoint x: 492, startPoint y: 290, endPoint x: 544, endPoint y: 292, distance: 51.9
click at [544, 292] on div "Clicks 914,240 3.97%" at bounding box center [561, 284] width 148 height 68
drag, startPoint x: 634, startPoint y: 289, endPoint x: 683, endPoint y: 289, distance: 48.1
click at [683, 289] on div "CTR % 3.71 % 0" at bounding box center [711, 284] width 148 height 68
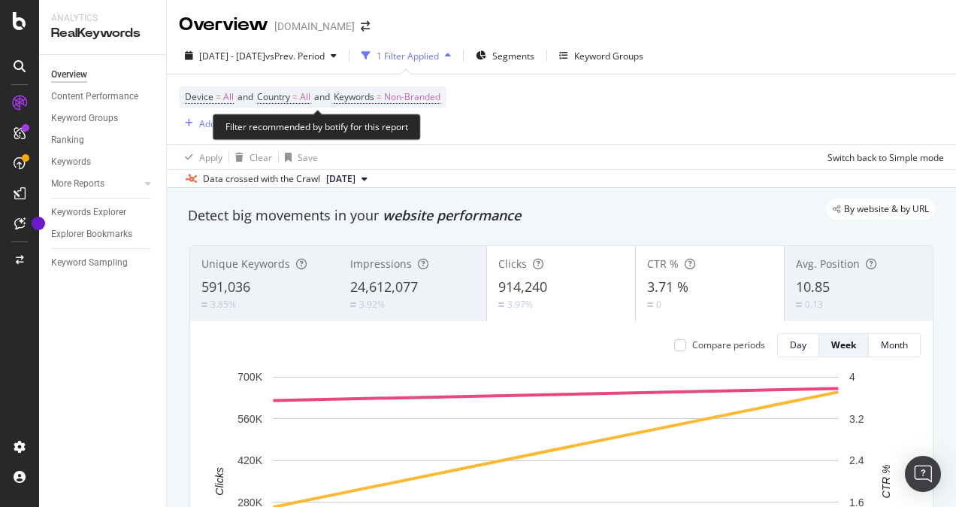
drag, startPoint x: 424, startPoint y: 99, endPoint x: 421, endPoint y: 200, distance: 100.8
click at [424, 100] on span "Non-Branded" at bounding box center [412, 96] width 56 height 21
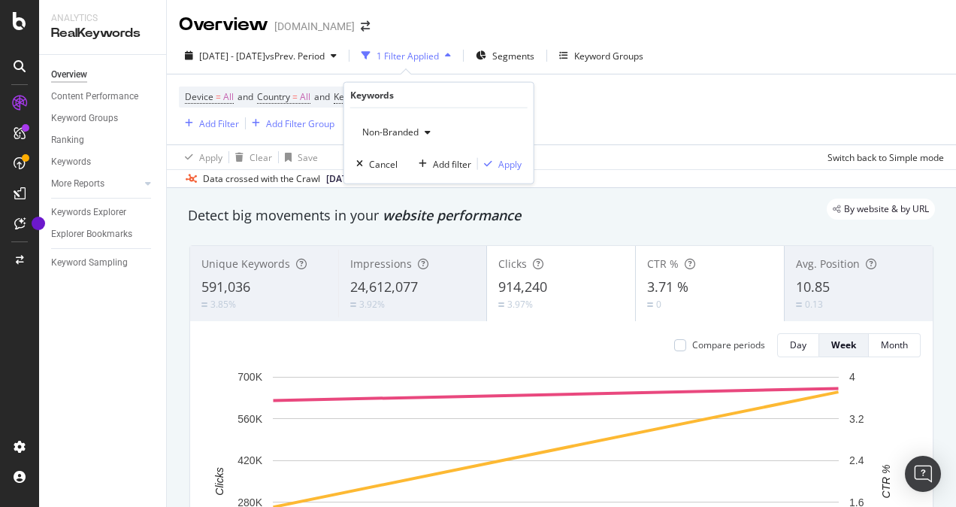
click at [424, 134] on div "button" at bounding box center [428, 132] width 18 height 9
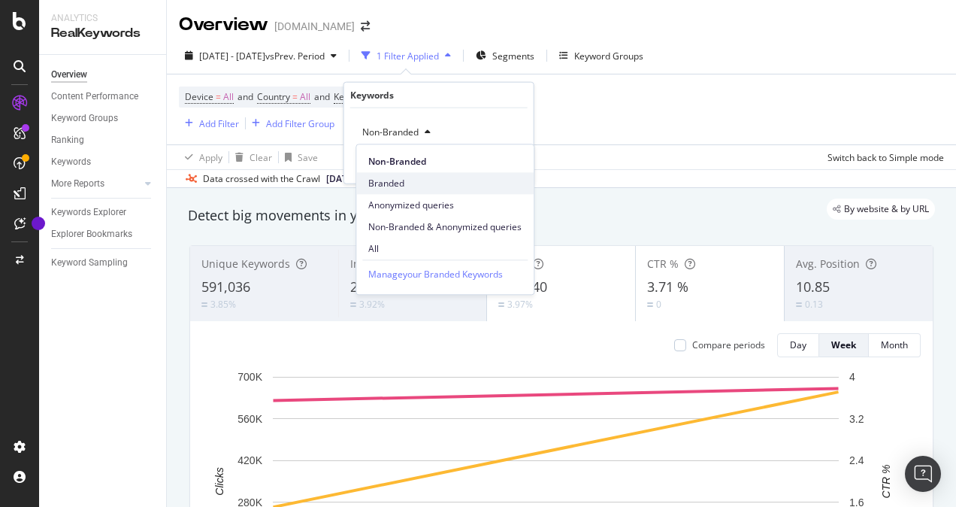
click at [386, 183] on span "Branded" at bounding box center [444, 184] width 153 height 14
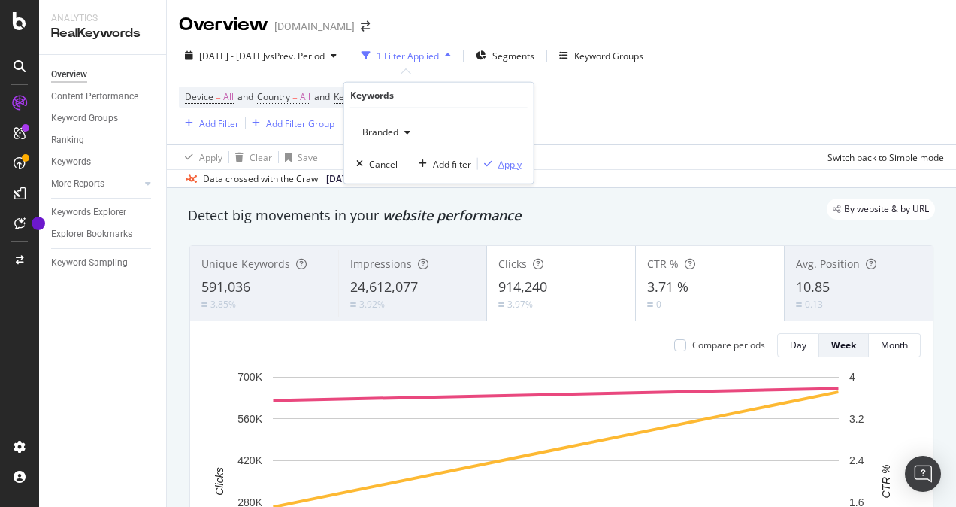
click at [507, 163] on div "Apply" at bounding box center [509, 163] width 23 height 13
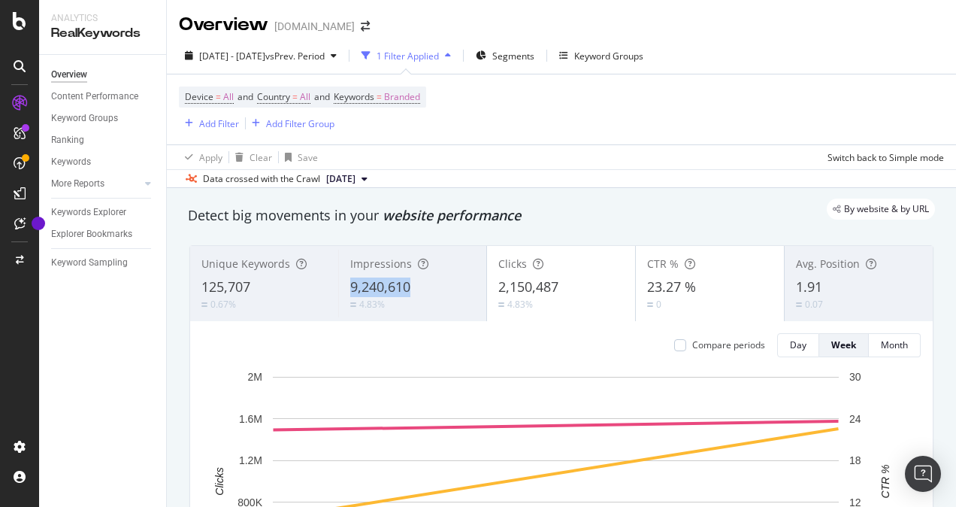
drag, startPoint x: 337, startPoint y: 287, endPoint x: 407, endPoint y: 290, distance: 70.7
click at [407, 290] on div "Impressions 9,240,610 4.83%" at bounding box center [412, 284] width 148 height 68
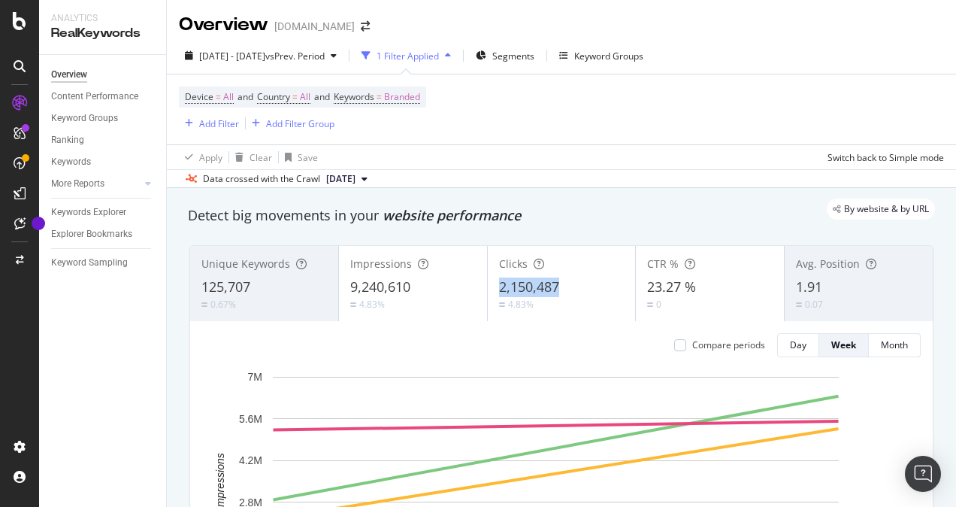
drag, startPoint x: 489, startPoint y: 283, endPoint x: 558, endPoint y: 289, distance: 68.7
click at [558, 289] on div "Clicks 2,150,487 4.83%" at bounding box center [562, 284] width 148 height 68
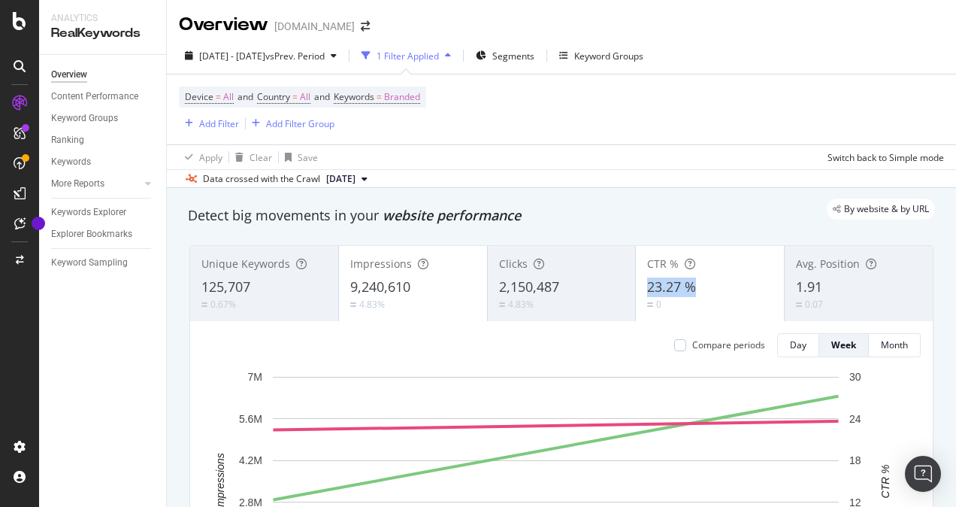
drag, startPoint x: 643, startPoint y: 286, endPoint x: 690, endPoint y: 290, distance: 47.5
click at [690, 290] on div "CTR % 23.27 % 0" at bounding box center [710, 284] width 148 height 68
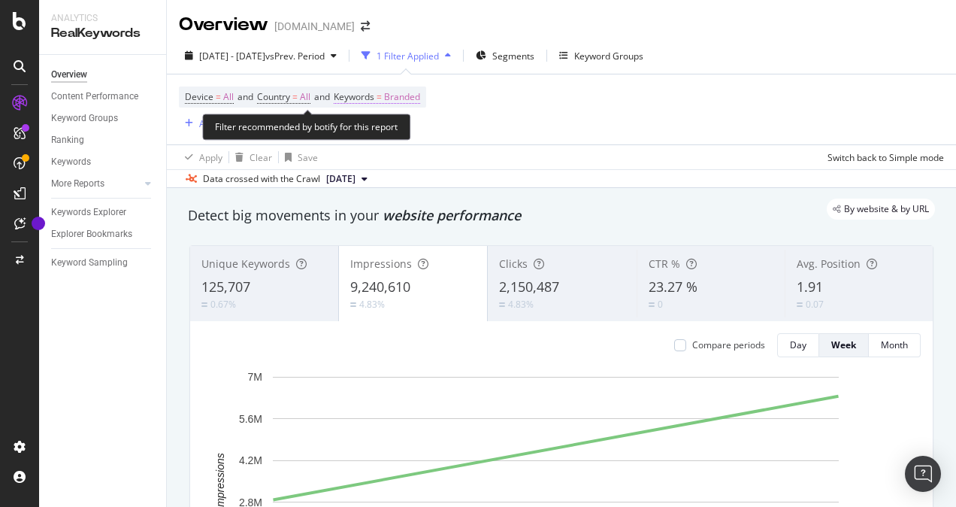
click at [400, 95] on span "Branded" at bounding box center [402, 96] width 36 height 21
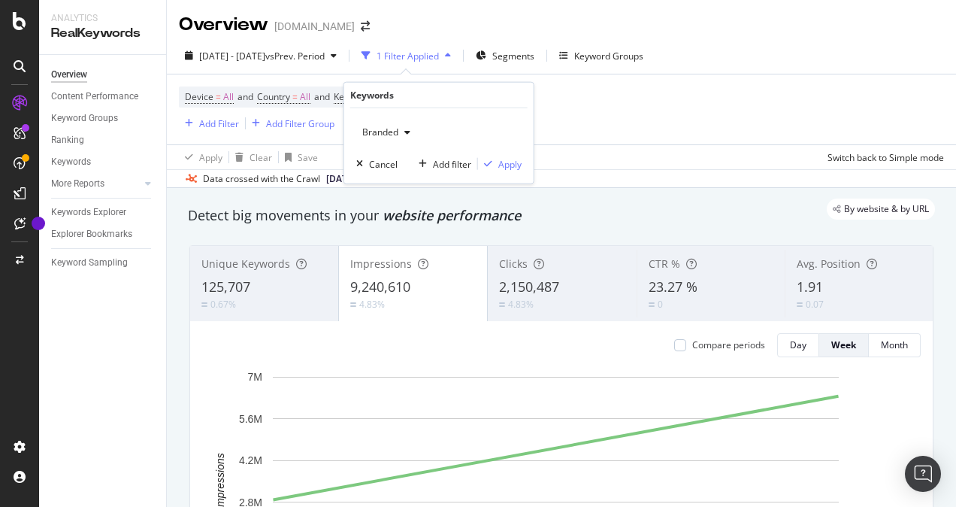
click at [404, 126] on div "Branded" at bounding box center [386, 132] width 60 height 23
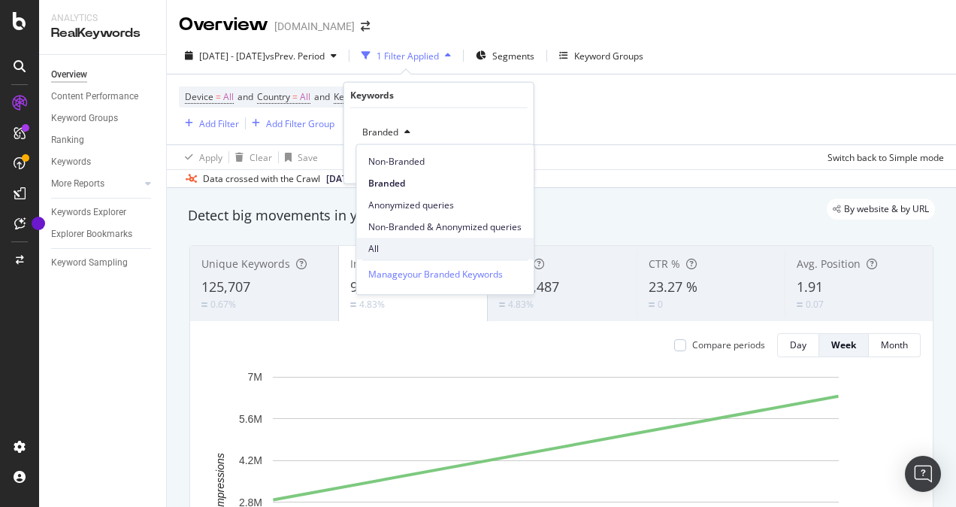
click at [395, 254] on span "All" at bounding box center [444, 249] width 153 height 14
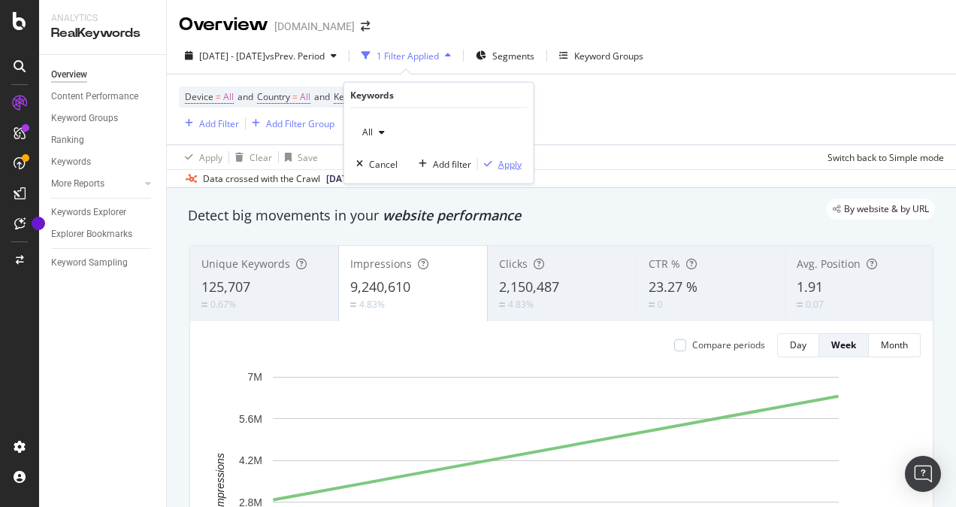
click at [501, 161] on div "Apply" at bounding box center [509, 163] width 23 height 13
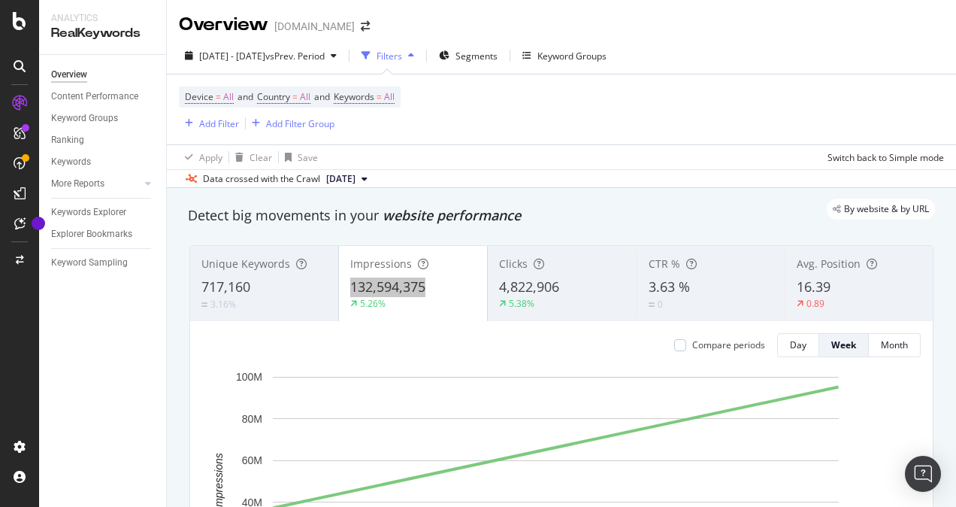
drag, startPoint x: 343, startPoint y: 286, endPoint x: 424, endPoint y: 292, distance: 81.4
click at [424, 292] on div "Impressions 132,594,375 5.26%" at bounding box center [413, 284] width 148 height 68
drag, startPoint x: 495, startPoint y: 289, endPoint x: 557, endPoint y: 292, distance: 61.7
click at [557, 292] on div "Clicks 4,822,906 5.38%" at bounding box center [562, 284] width 148 height 68
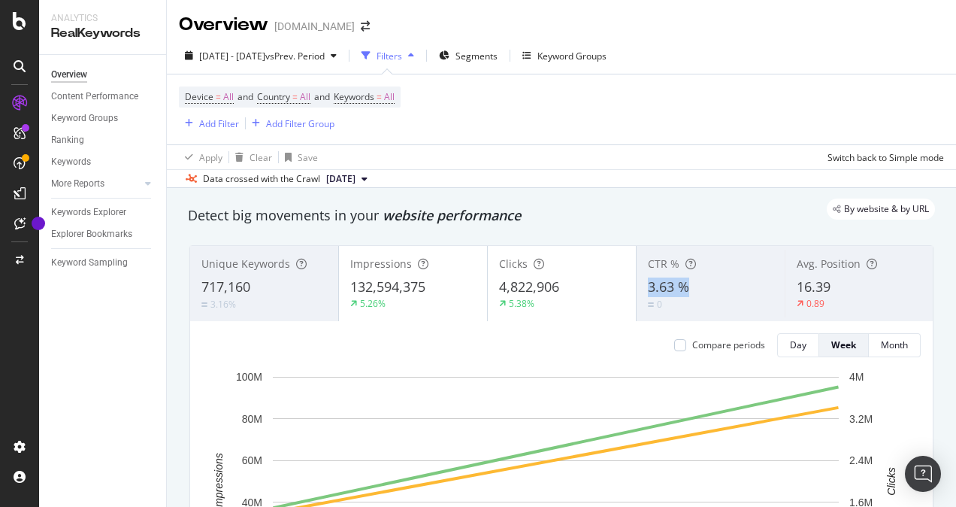
drag, startPoint x: 639, startPoint y: 287, endPoint x: 684, endPoint y: 290, distance: 45.2
click at [684, 290] on div "CTR % 3.63 % 0" at bounding box center [711, 284] width 148 height 68
